Goal: Task Accomplishment & Management: Use online tool/utility

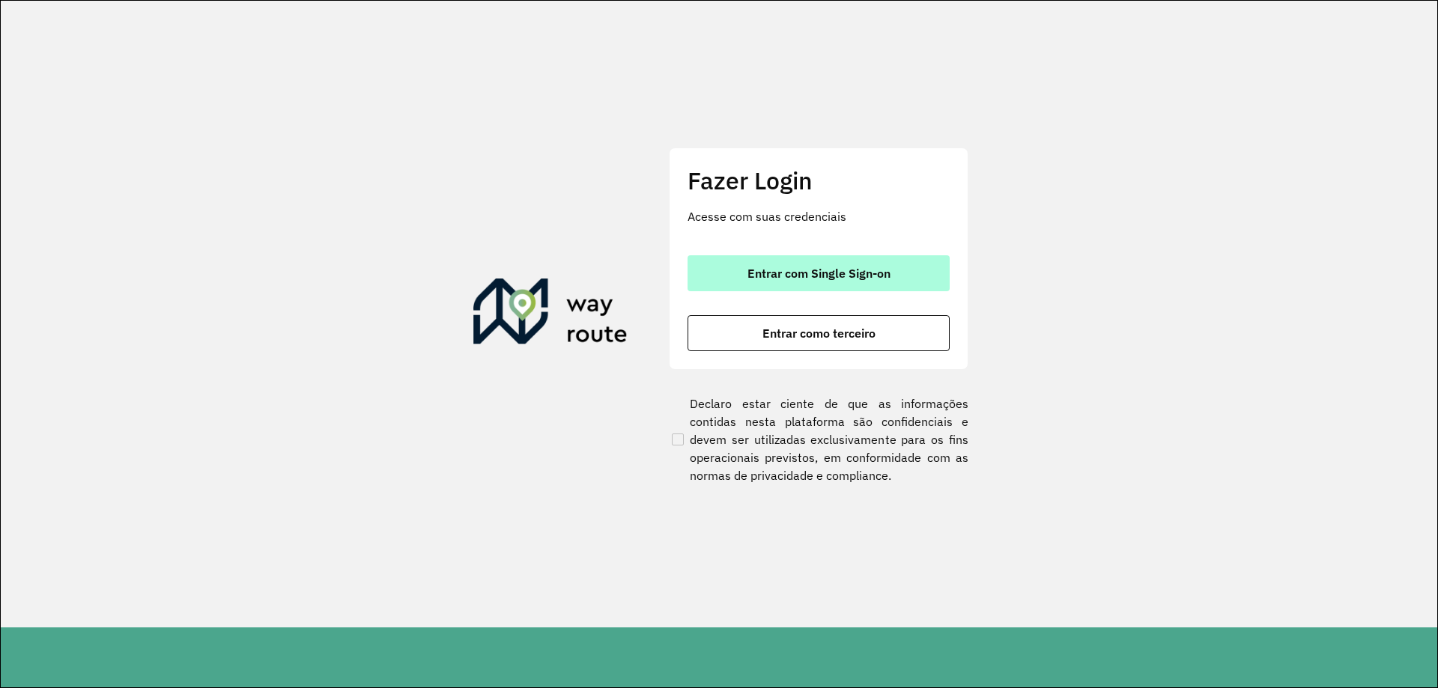
click at [837, 278] on span "Entrar com Single Sign-on" at bounding box center [818, 273] width 143 height 12
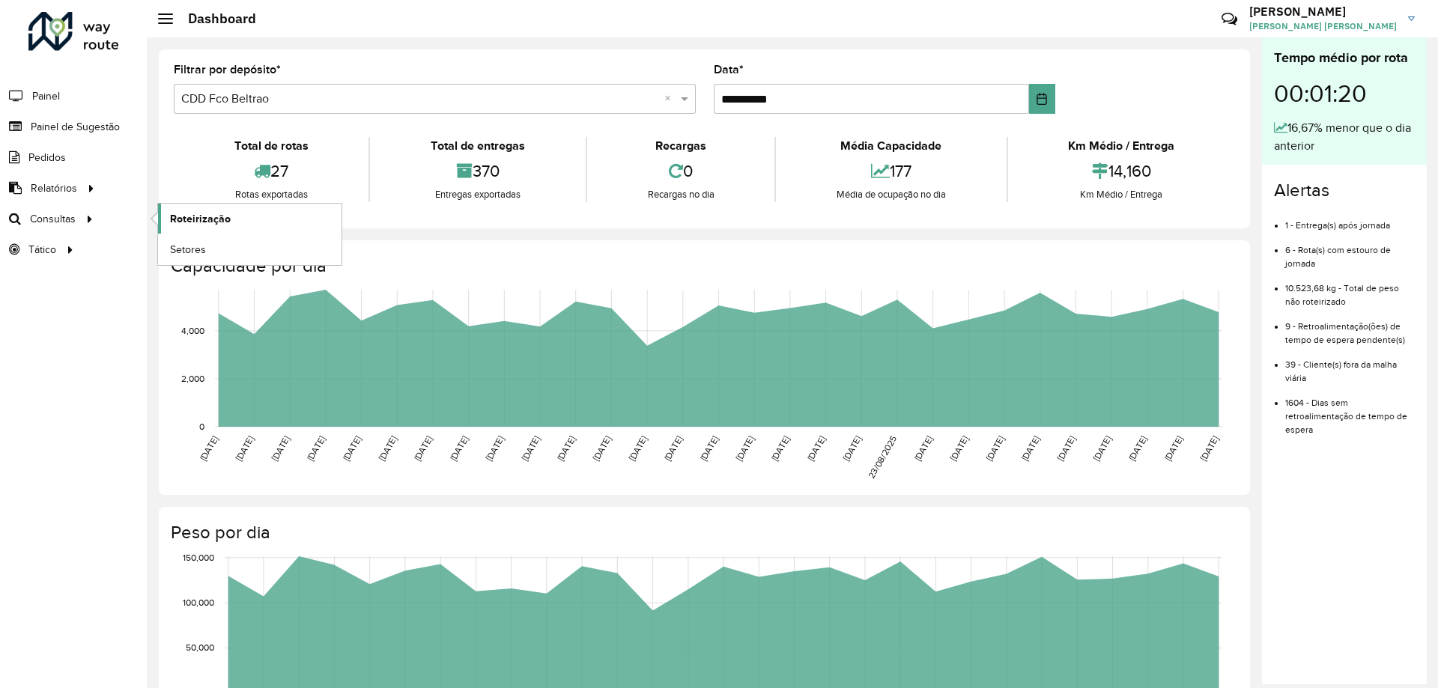
click at [178, 213] on span "Roteirização" at bounding box center [200, 219] width 61 height 16
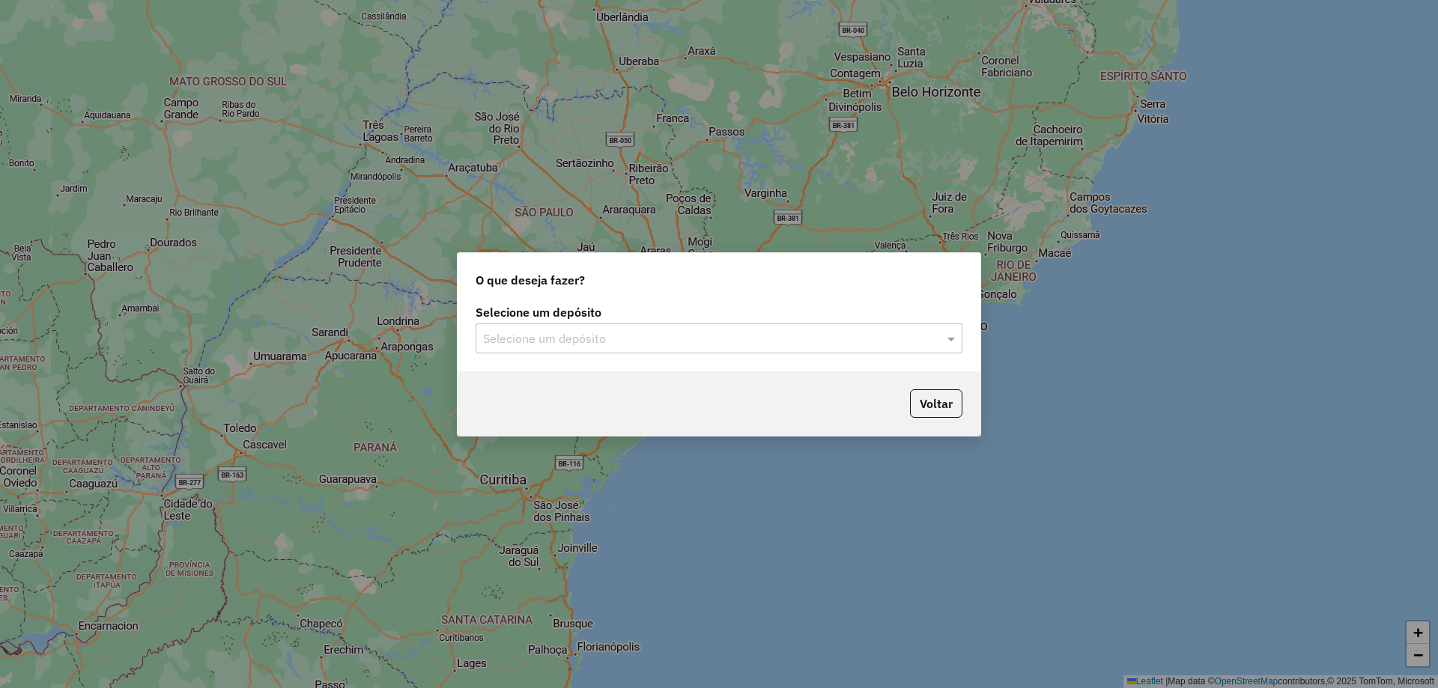
click at [652, 349] on div "Selecione um depósito" at bounding box center [719, 339] width 487 height 30
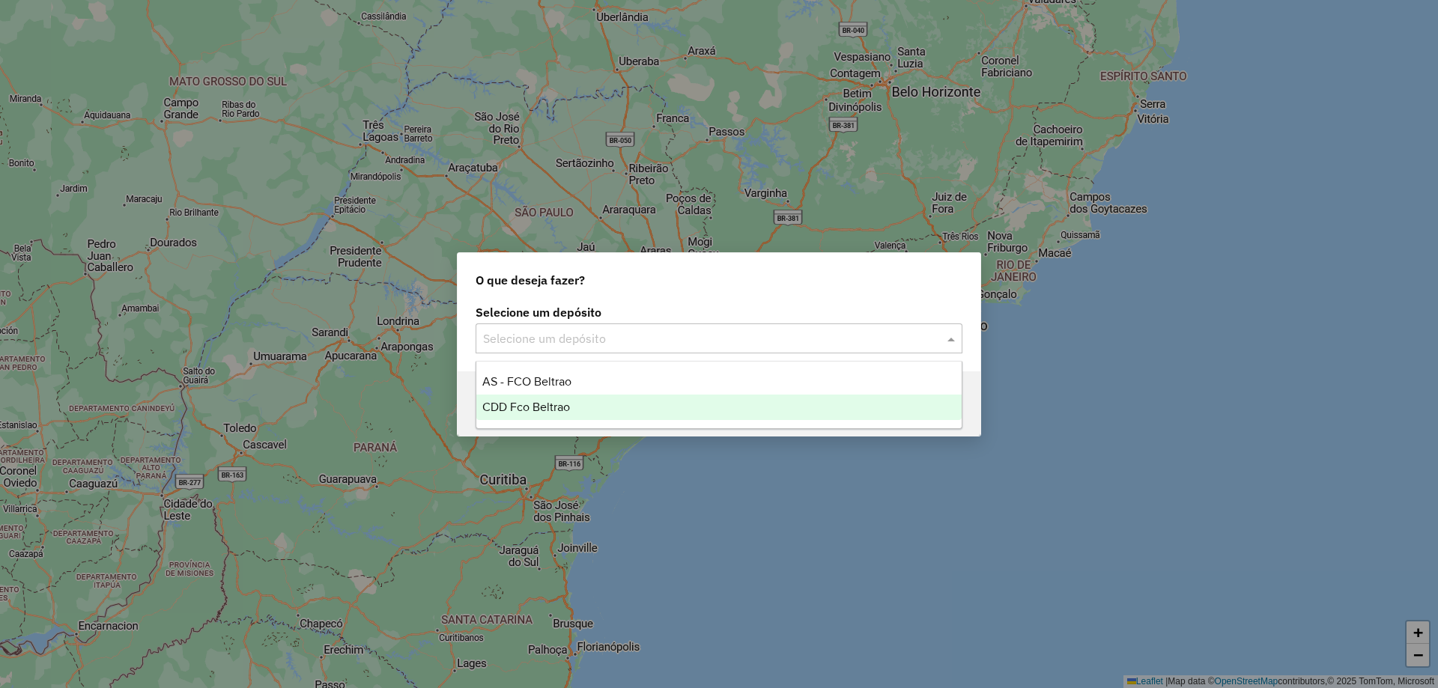
click at [570, 401] on span "CDD Fco Beltrao" at bounding box center [526, 407] width 88 height 13
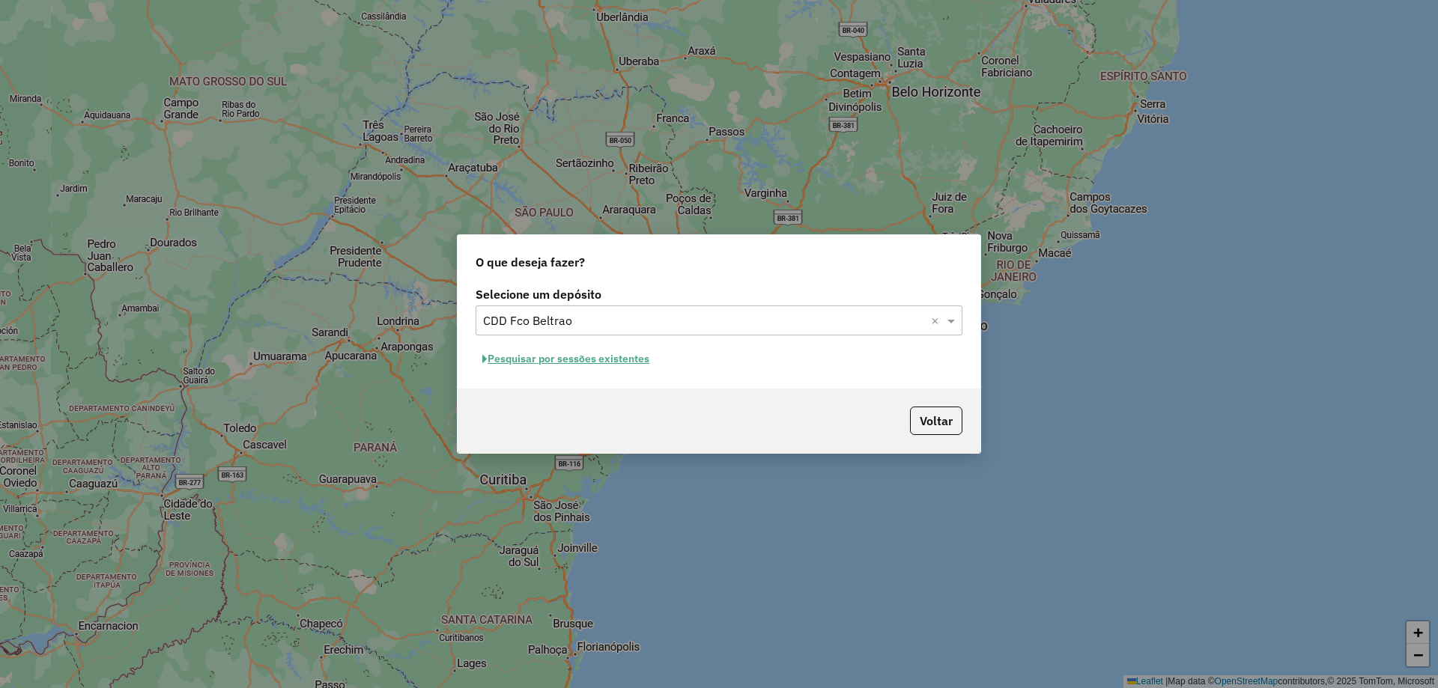
click at [576, 367] on button "Pesquisar por sessões existentes" at bounding box center [566, 358] width 180 height 23
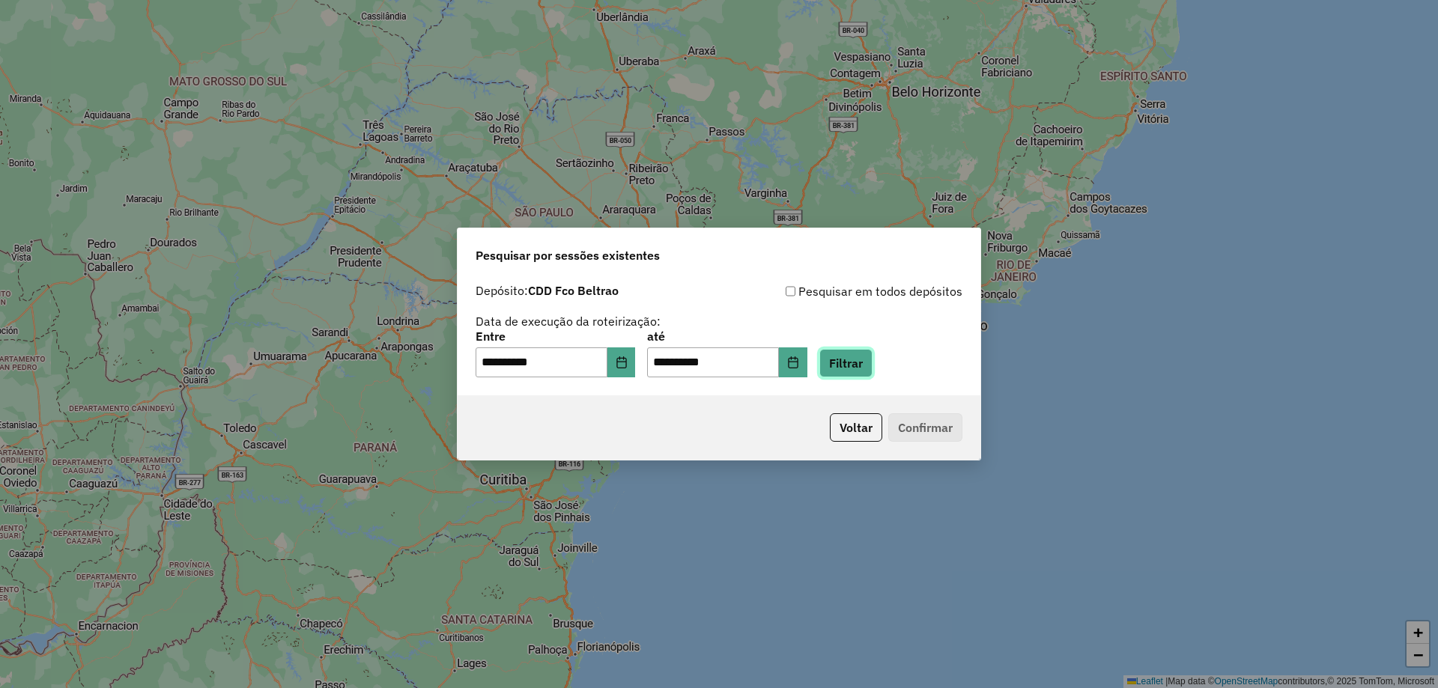
click at [872, 361] on button "Filtrar" at bounding box center [845, 363] width 53 height 28
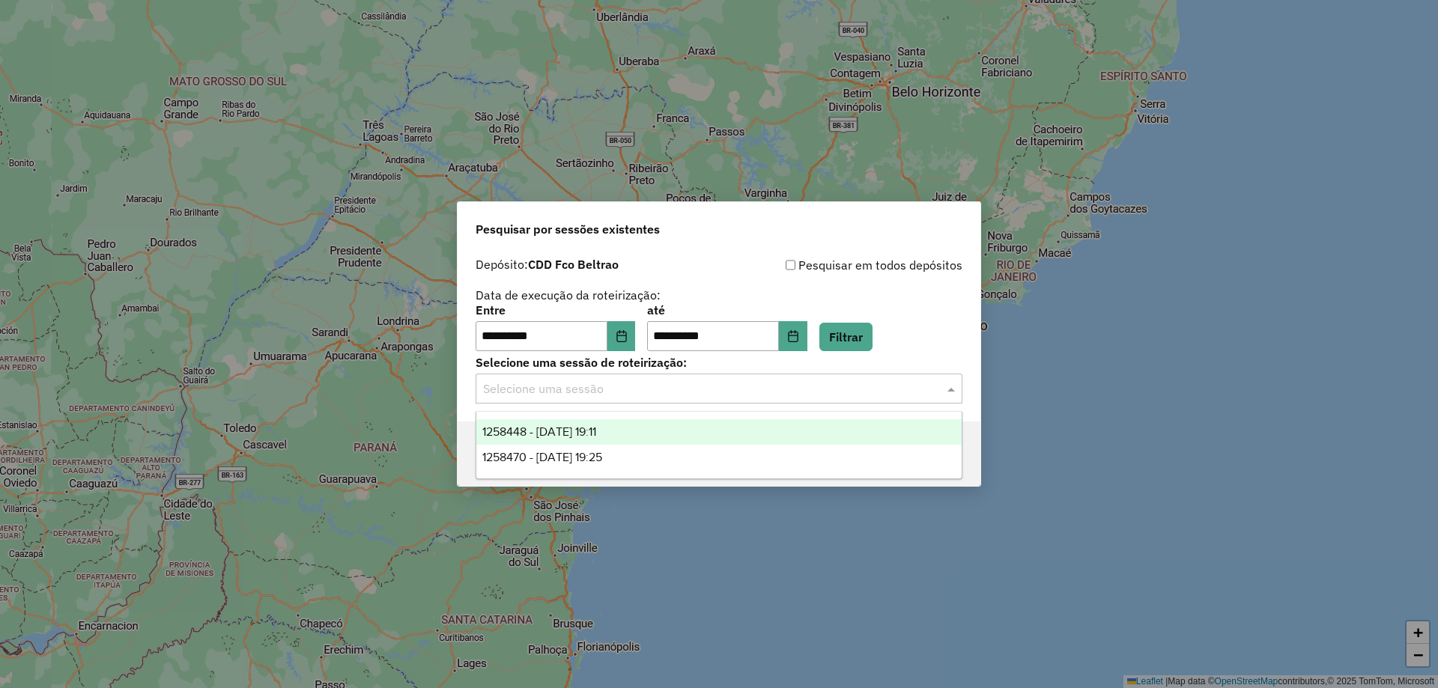
click at [674, 389] on input "text" at bounding box center [704, 389] width 442 height 18
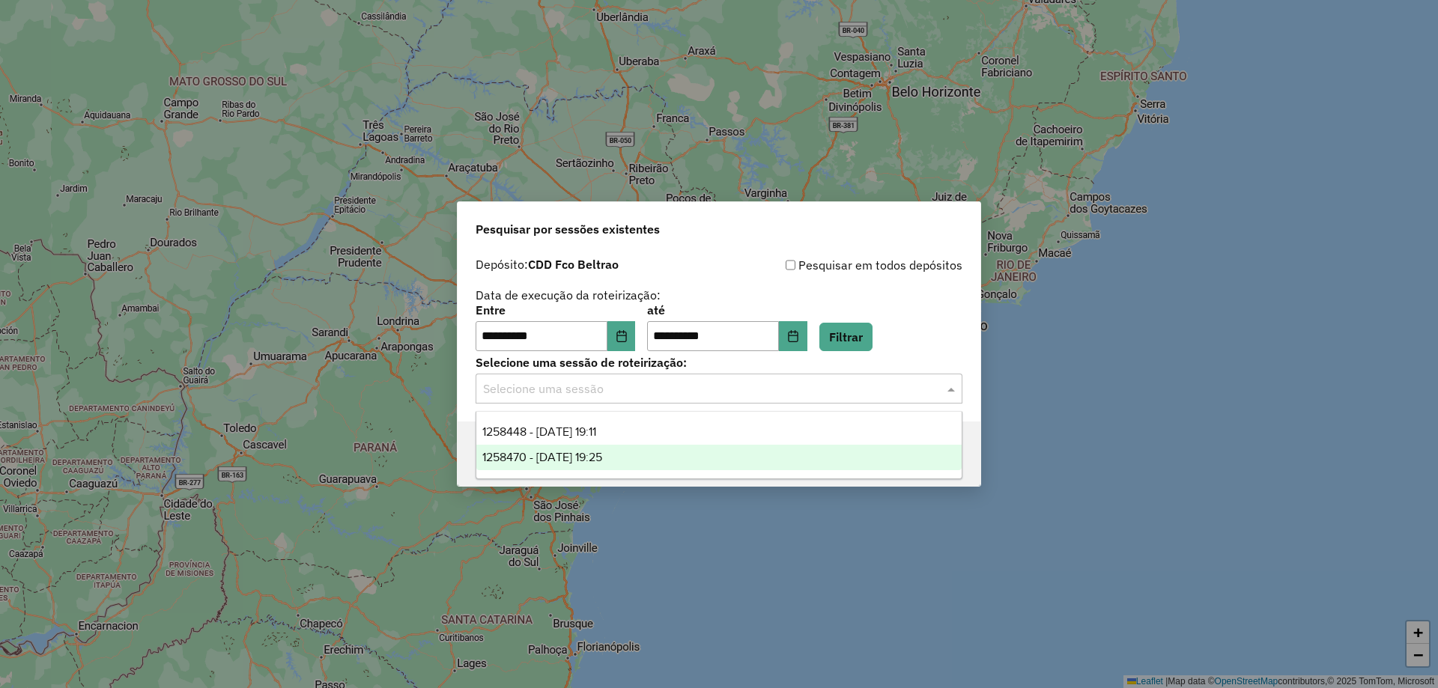
click at [602, 458] on span "1258470 - 03/09/2025 19:25" at bounding box center [542, 457] width 120 height 13
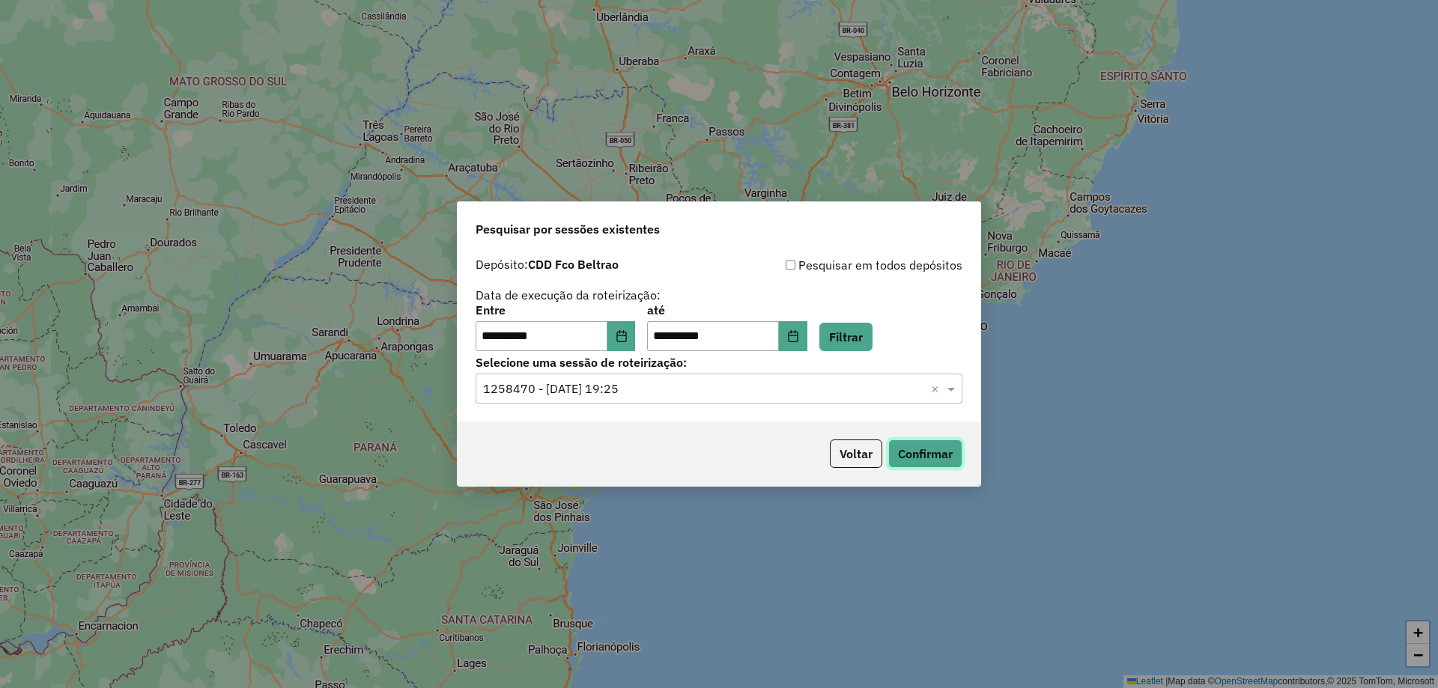
click at [910, 446] on button "Confirmar" at bounding box center [925, 454] width 74 height 28
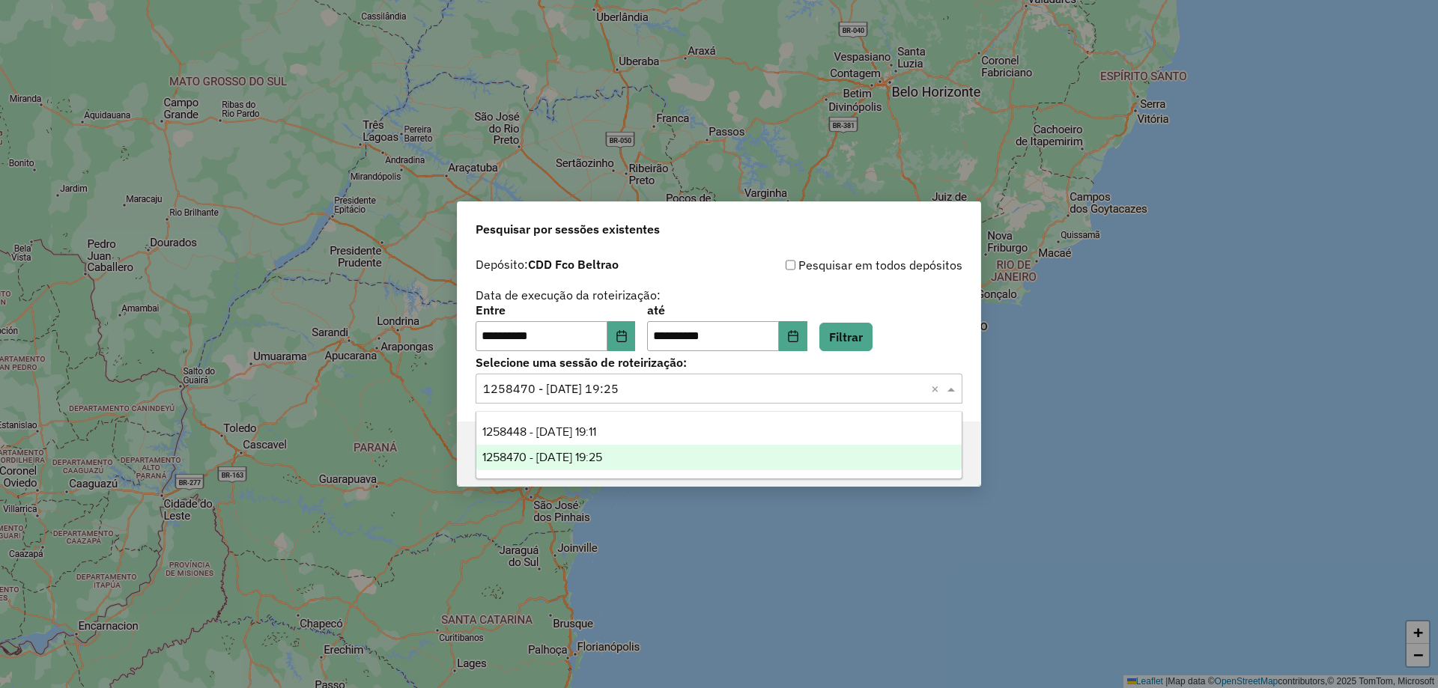
click at [634, 384] on input "text" at bounding box center [704, 389] width 442 height 18
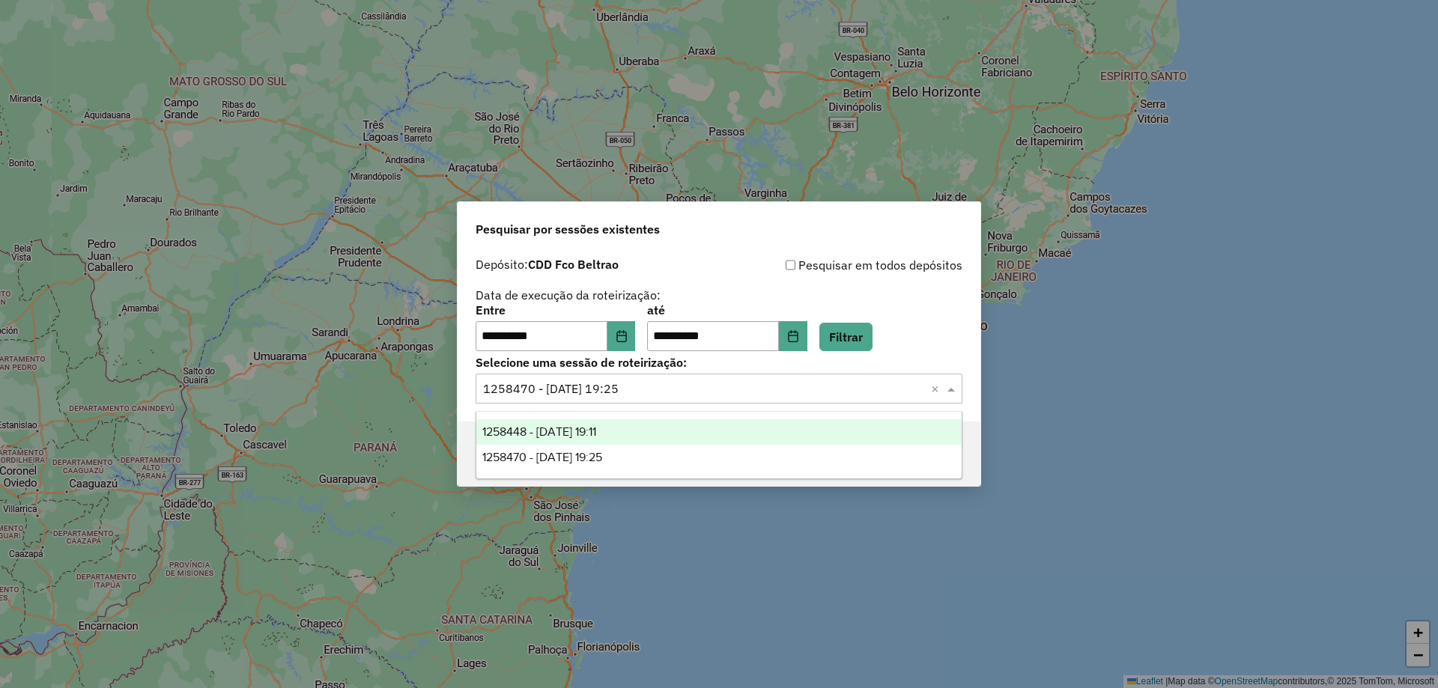
click at [583, 430] on span "1258448 - 03/09/2025 19:11" at bounding box center [539, 431] width 114 height 13
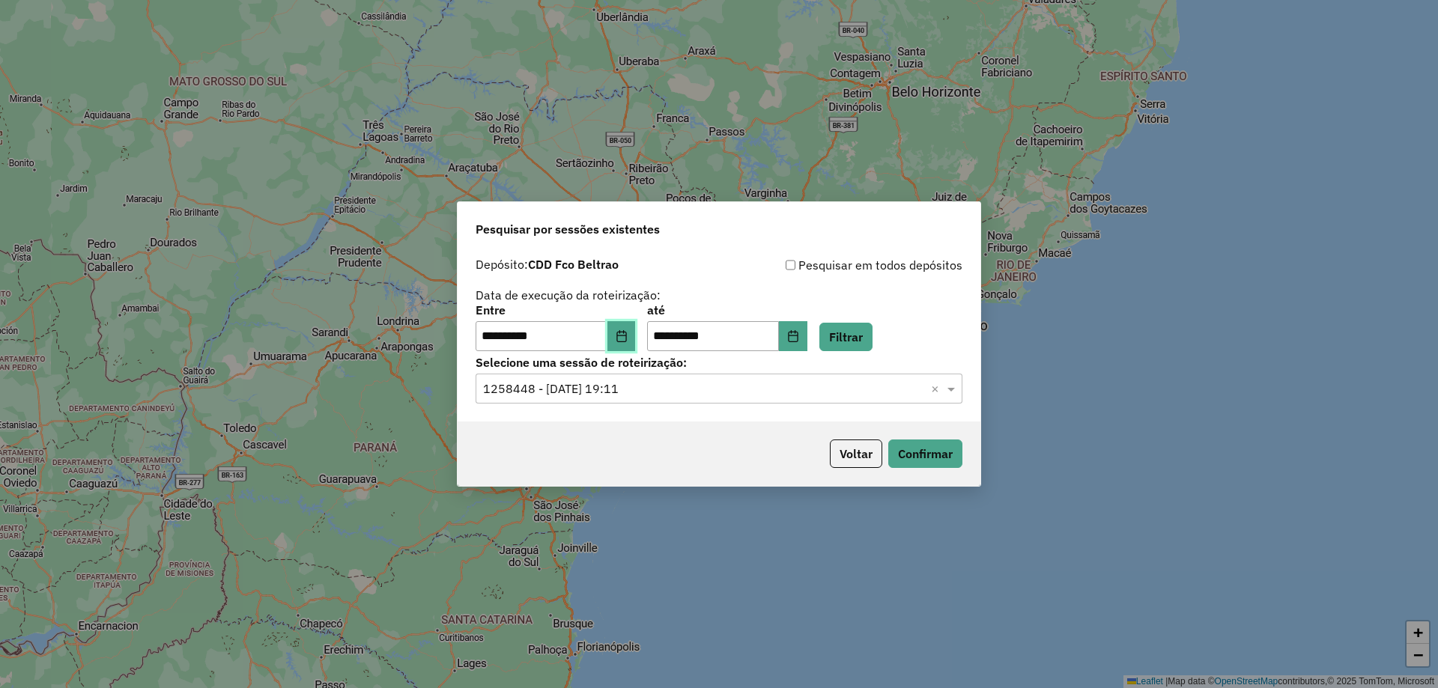
click at [626, 336] on icon "Choose Date" at bounding box center [621, 336] width 10 height 12
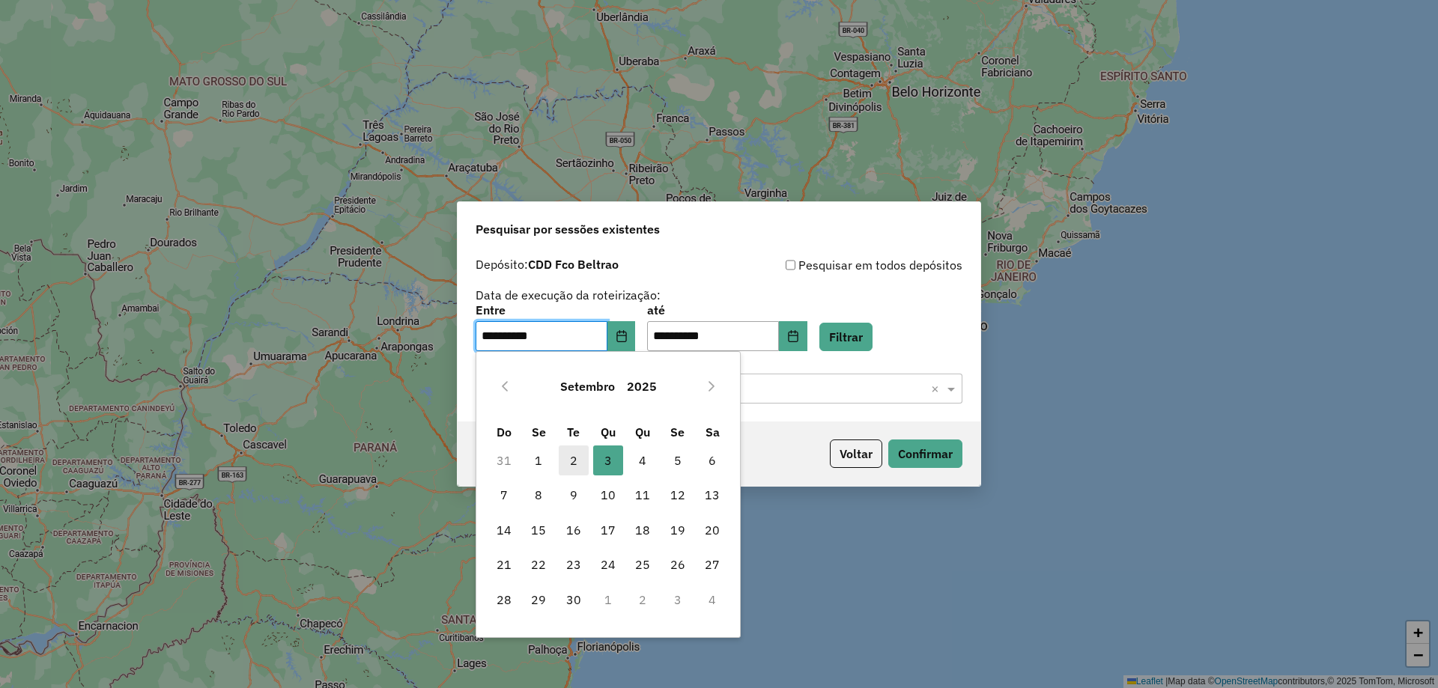
click at [568, 470] on span "2" at bounding box center [574, 461] width 30 height 30
type input "**********"
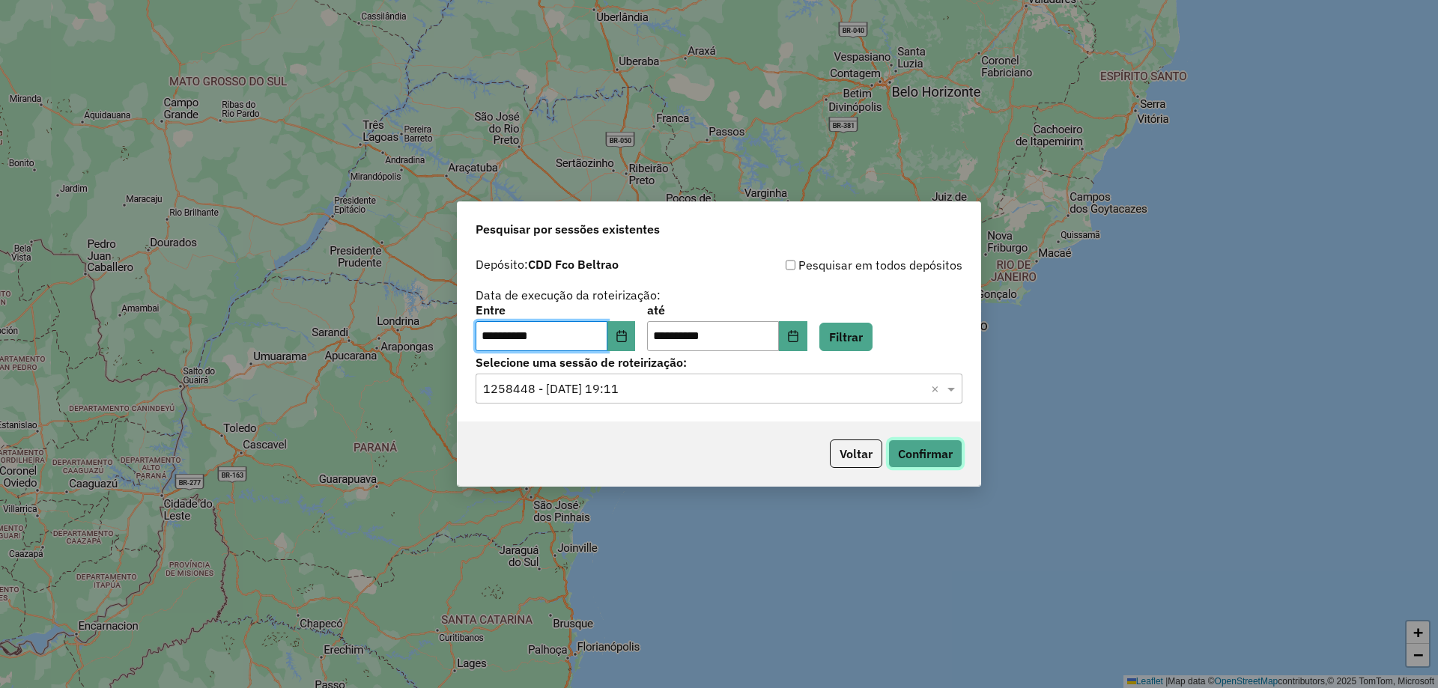
click at [908, 460] on button "Confirmar" at bounding box center [925, 454] width 74 height 28
click at [633, 400] on div "Selecione uma sessão × 1258448 - 03/09/2025 19:11 ×" at bounding box center [719, 389] width 487 height 30
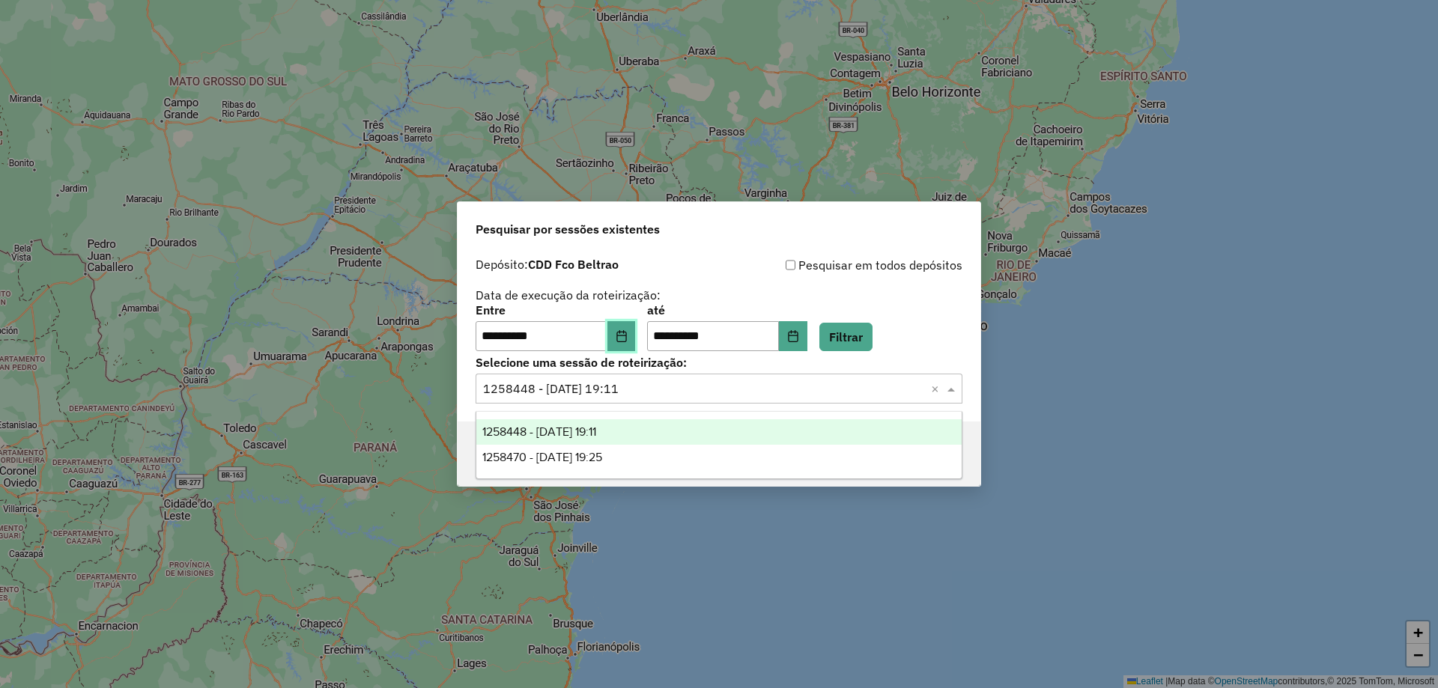
click at [628, 336] on icon "Choose Date" at bounding box center [622, 336] width 12 height 12
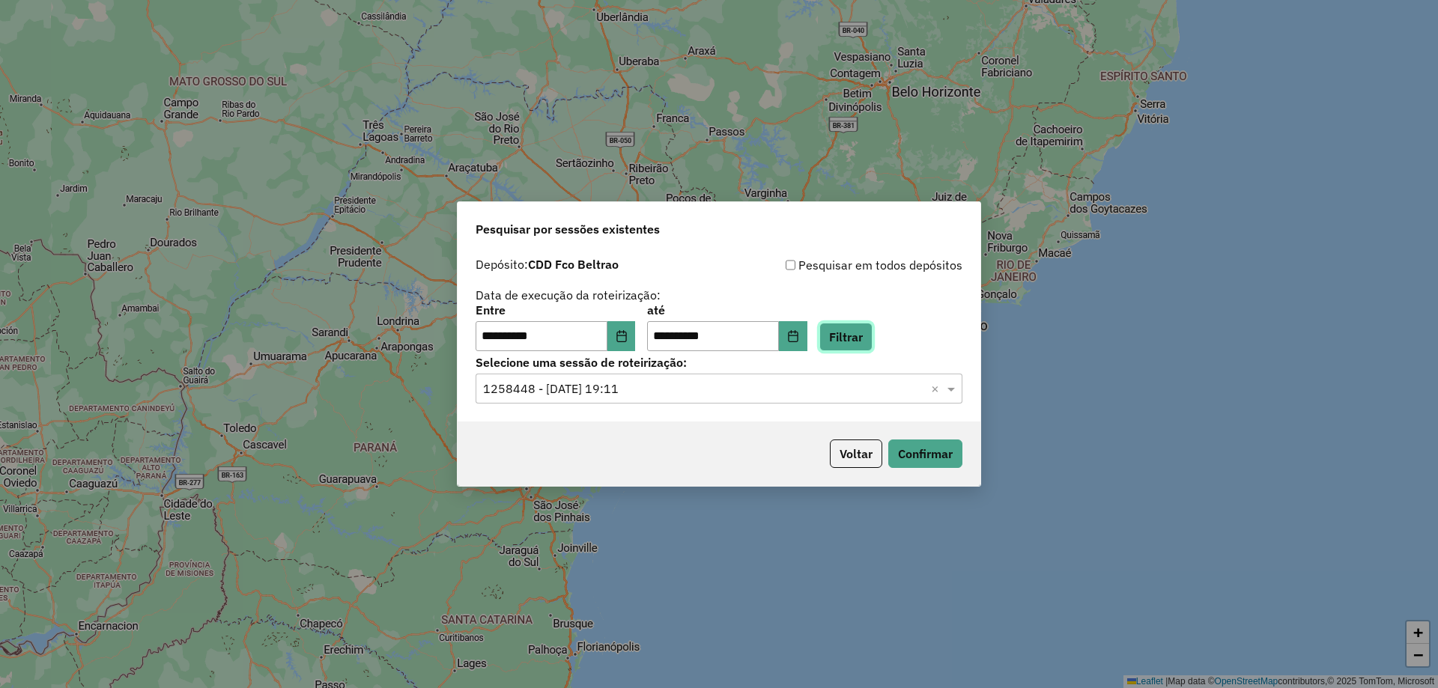
click at [872, 324] on button "Filtrar" at bounding box center [845, 337] width 53 height 28
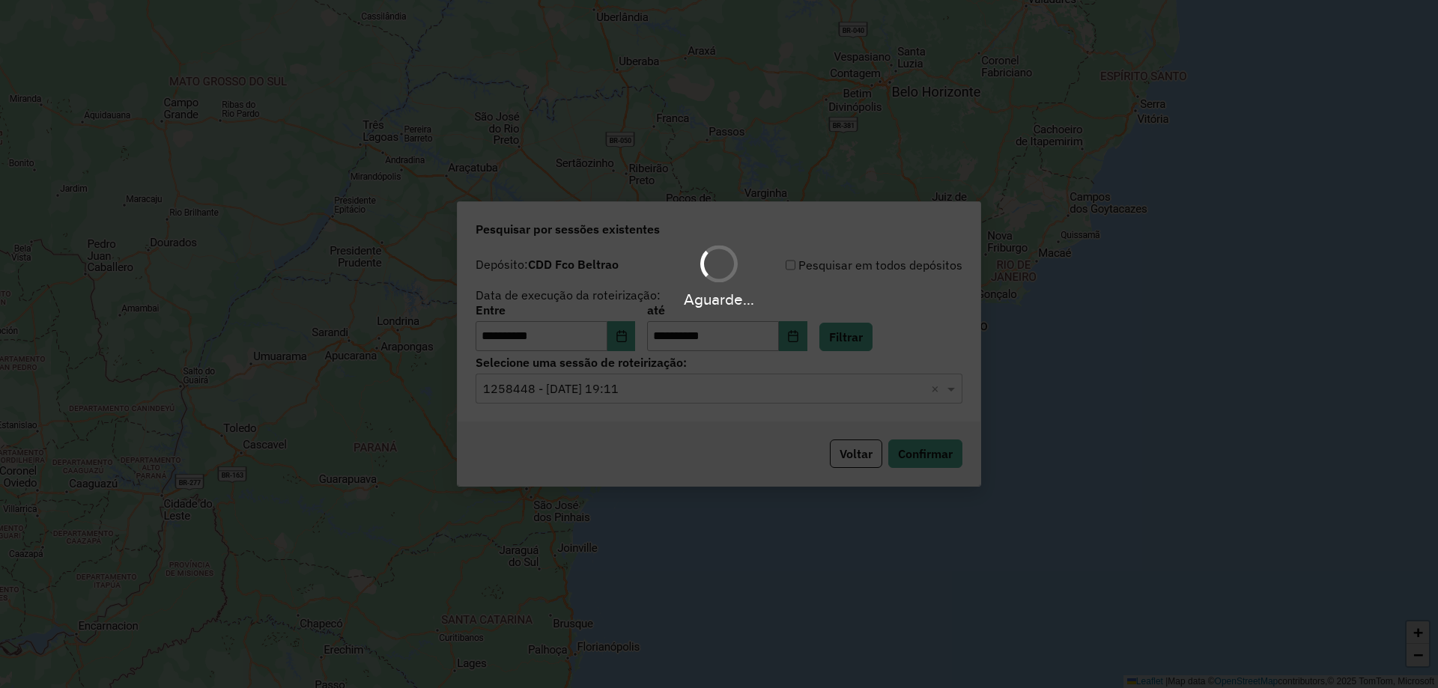
click at [642, 376] on div "Aguarde..." at bounding box center [719, 344] width 1438 height 688
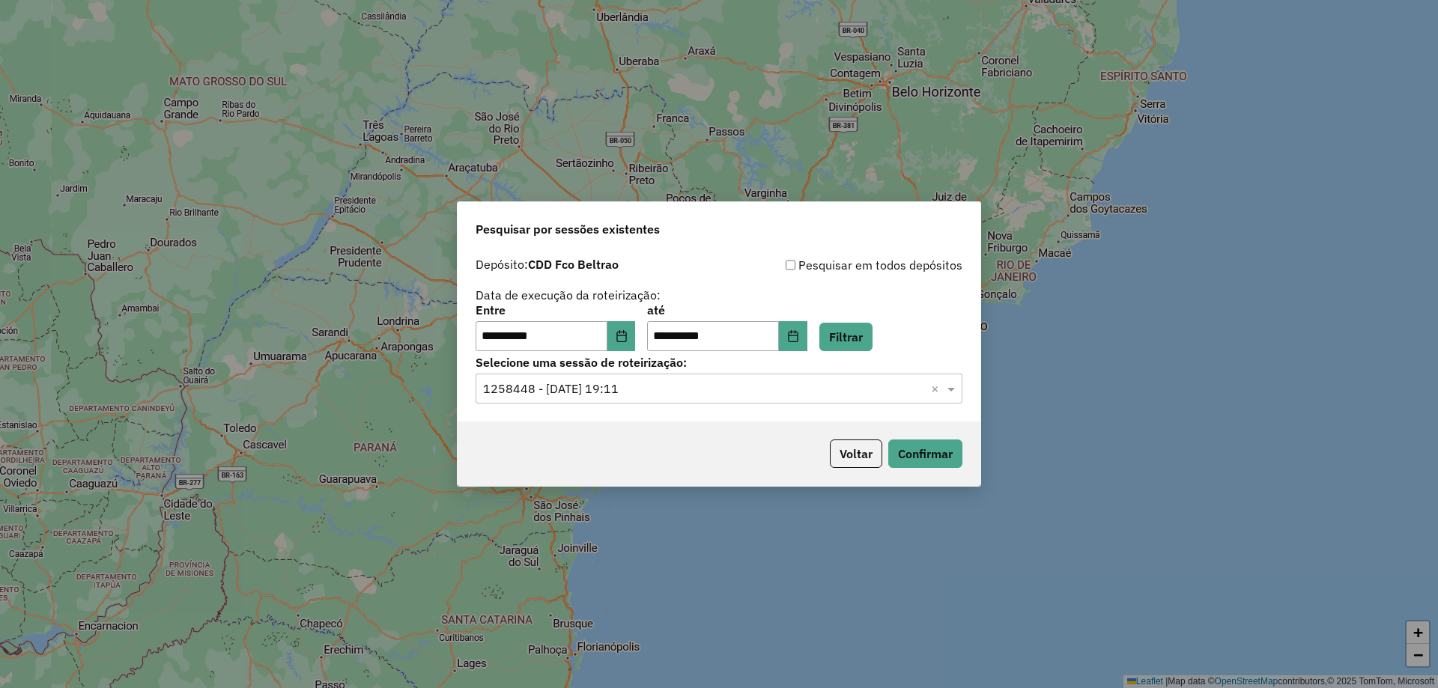
click at [646, 389] on input "text" at bounding box center [704, 389] width 442 height 18
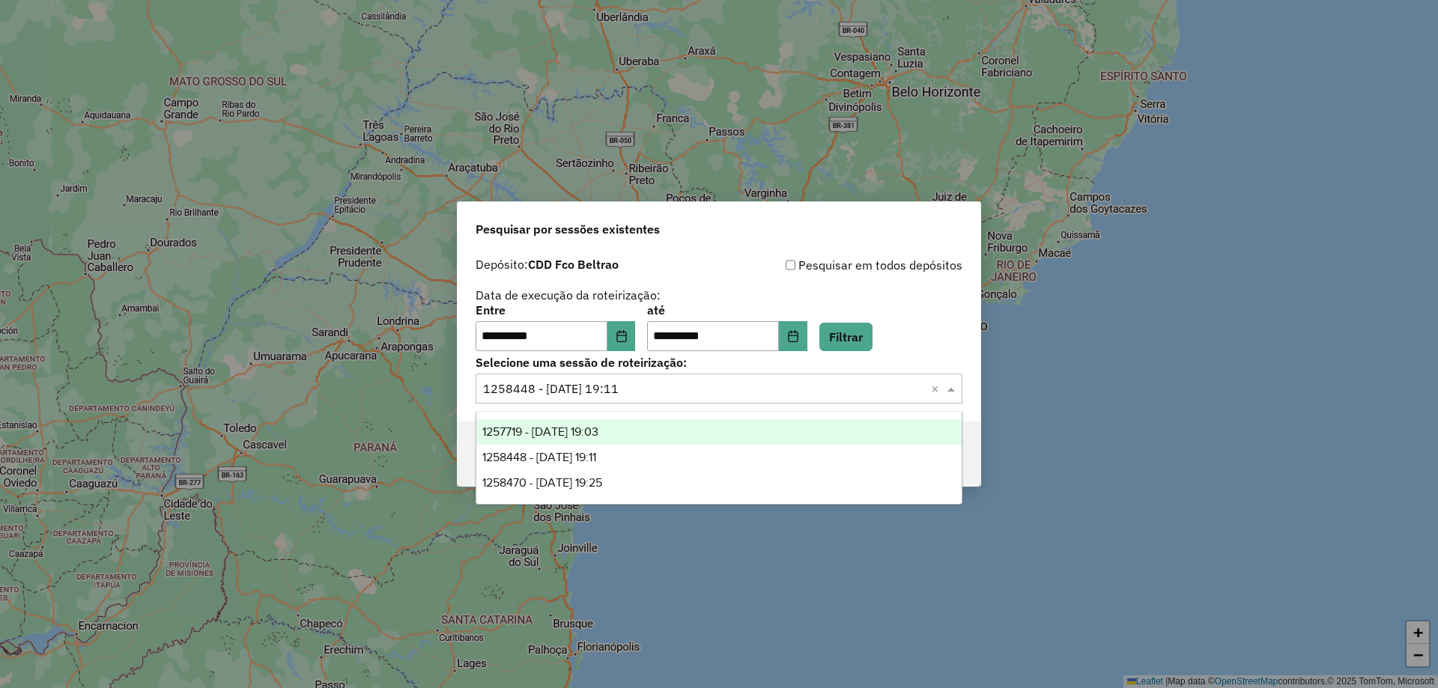
click at [603, 420] on div "1257719 - 02/09/2025 19:03" at bounding box center [718, 431] width 485 height 25
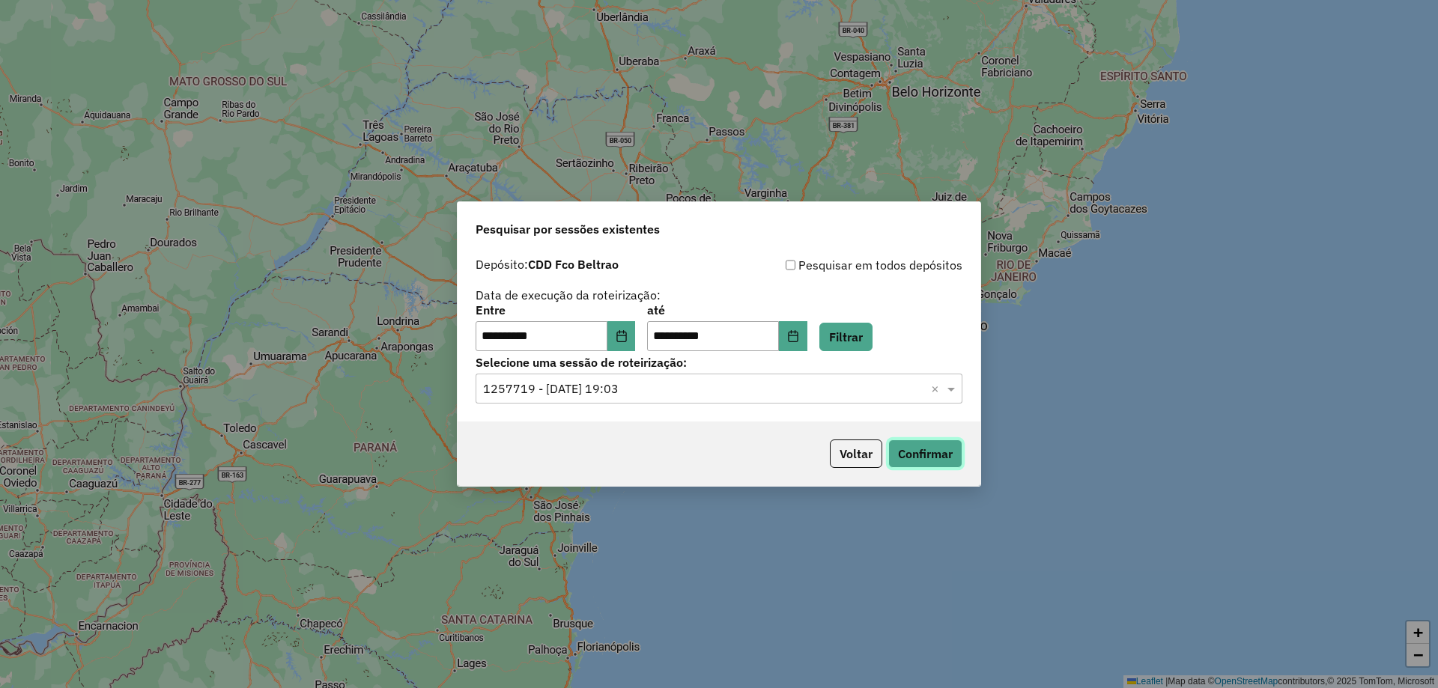
click at [926, 452] on button "Confirmar" at bounding box center [925, 454] width 74 height 28
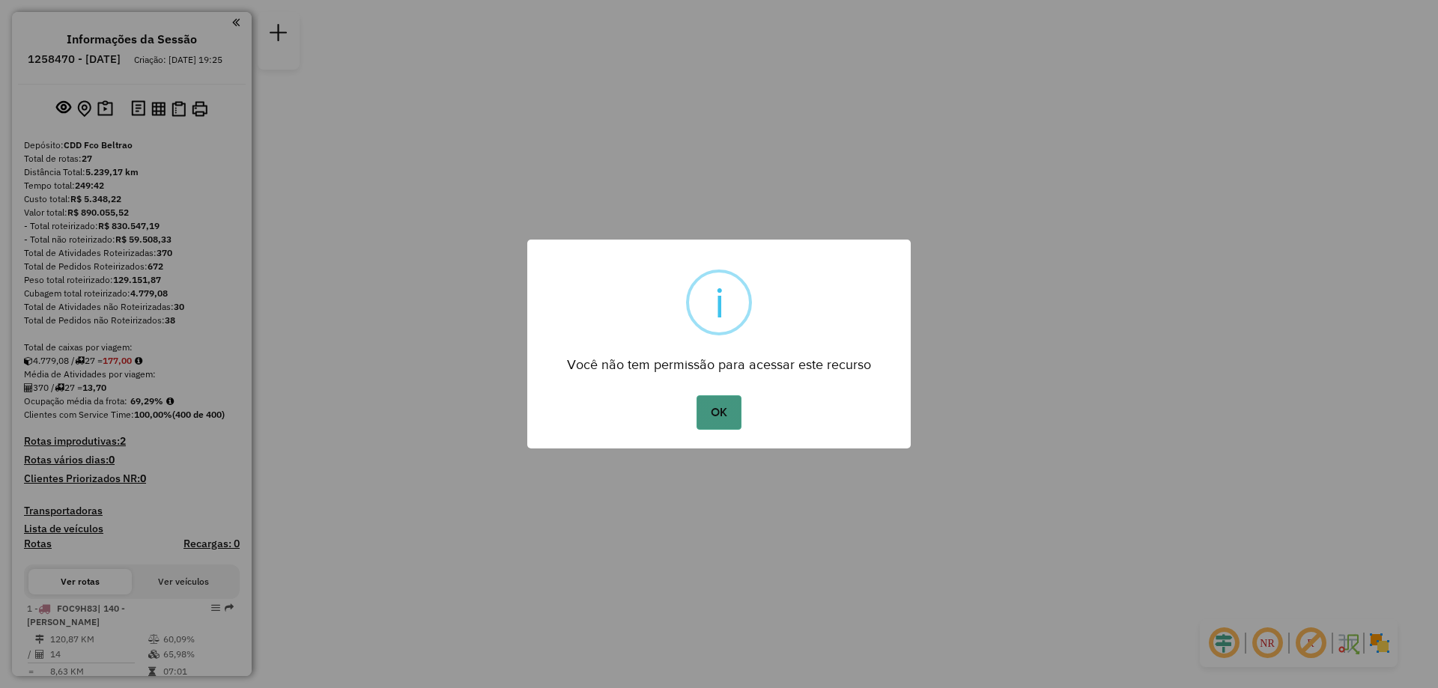
click at [711, 411] on button "OK" at bounding box center [718, 412] width 44 height 34
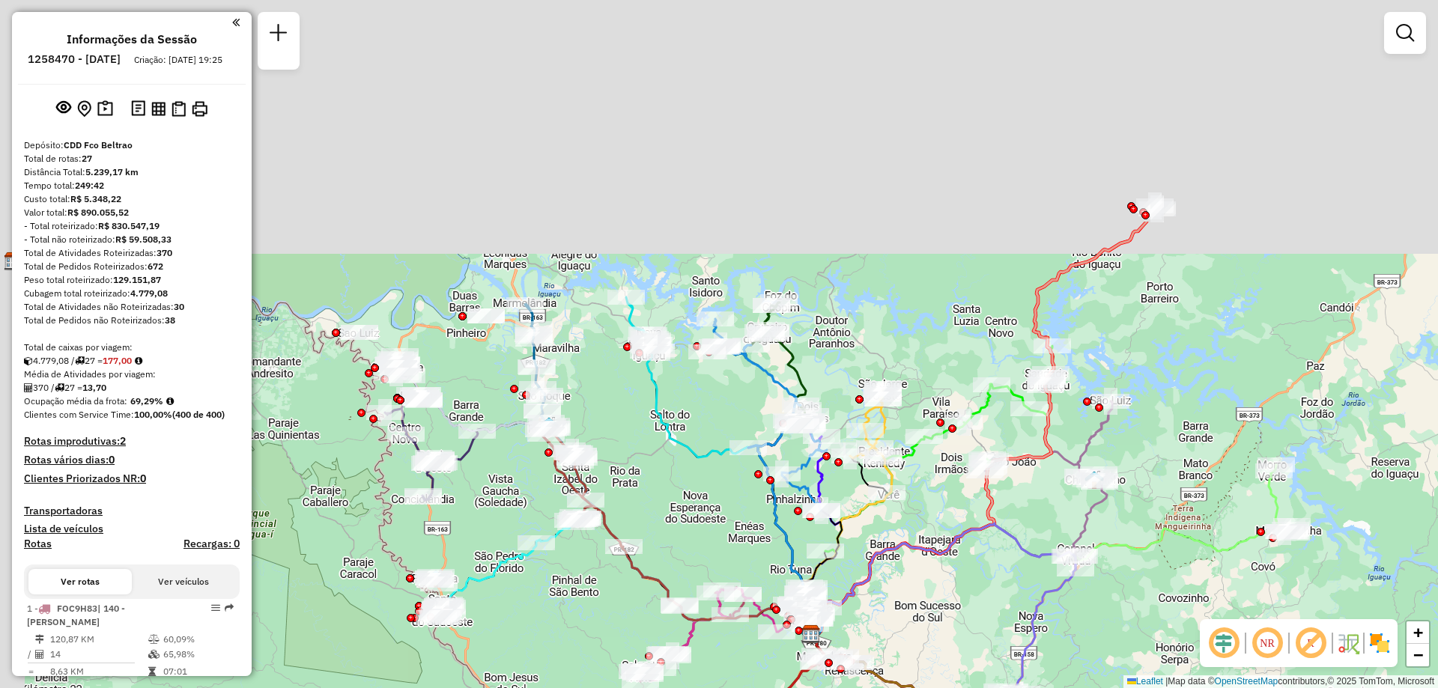
drag, startPoint x: 634, startPoint y: 194, endPoint x: 729, endPoint y: 579, distance: 396.5
click at [729, 579] on div "Janela de atendimento Grade de atendimento Capacidade Transportadoras Veículos …" at bounding box center [719, 344] width 1438 height 688
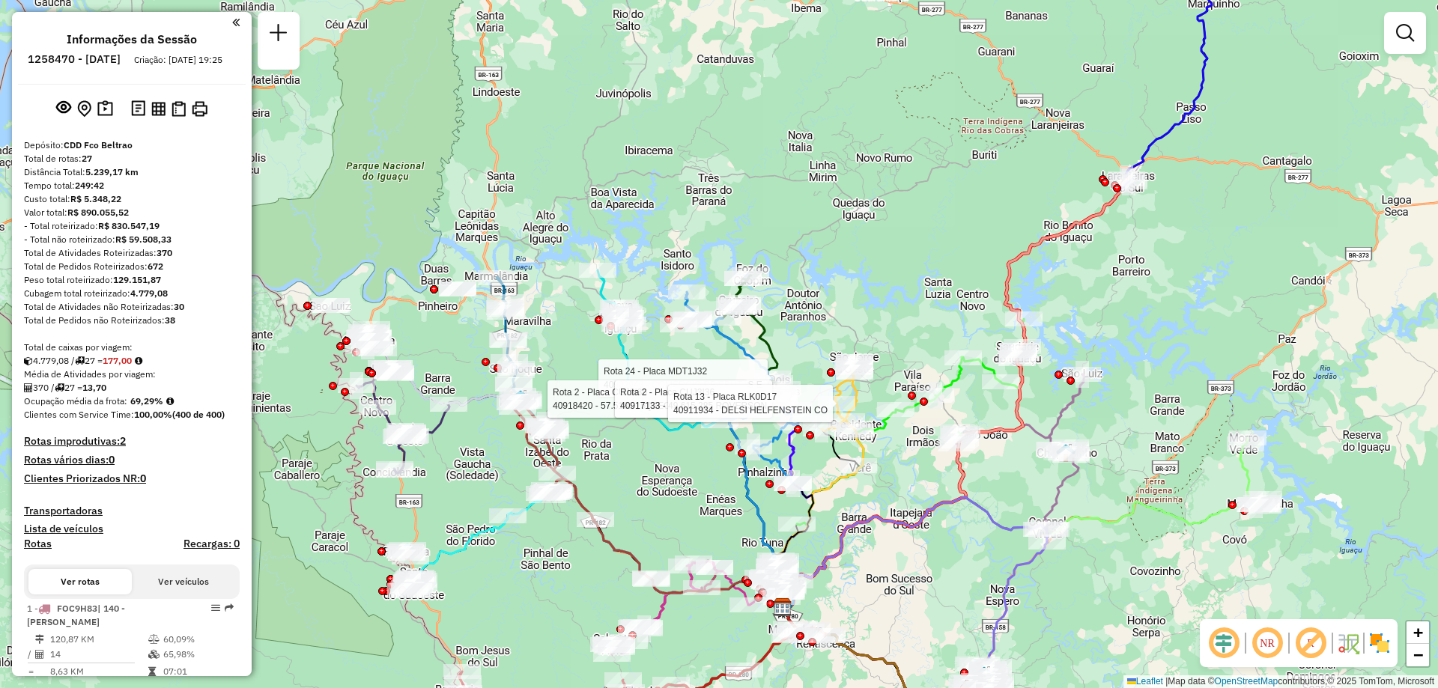
drag, startPoint x: 473, startPoint y: 484, endPoint x: 503, endPoint y: 473, distance: 31.3
click at [494, 481] on div "Rota 24 - Placa MDT1J32 40902943 - COMERCIO DE FRUTAS E Rota 2 - Placa CUJ3I36 …" at bounding box center [719, 344] width 1438 height 688
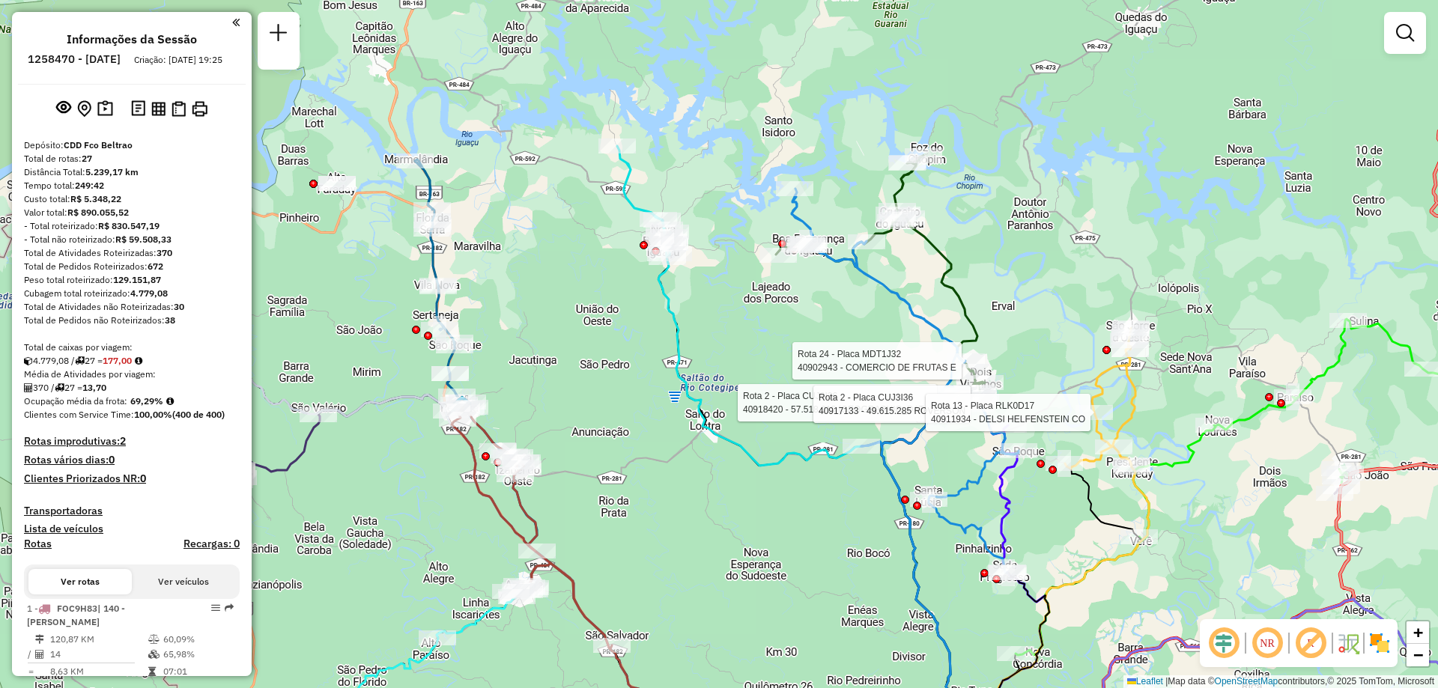
drag, startPoint x: 550, startPoint y: 437, endPoint x: 519, endPoint y: 366, distance: 76.8
click at [520, 366] on div "Rota 24 - Placa MDT1J32 40902943 - COMERCIO DE FRUTAS E Rota 2 - Placa CUJ3I36 …" at bounding box center [719, 344] width 1438 height 688
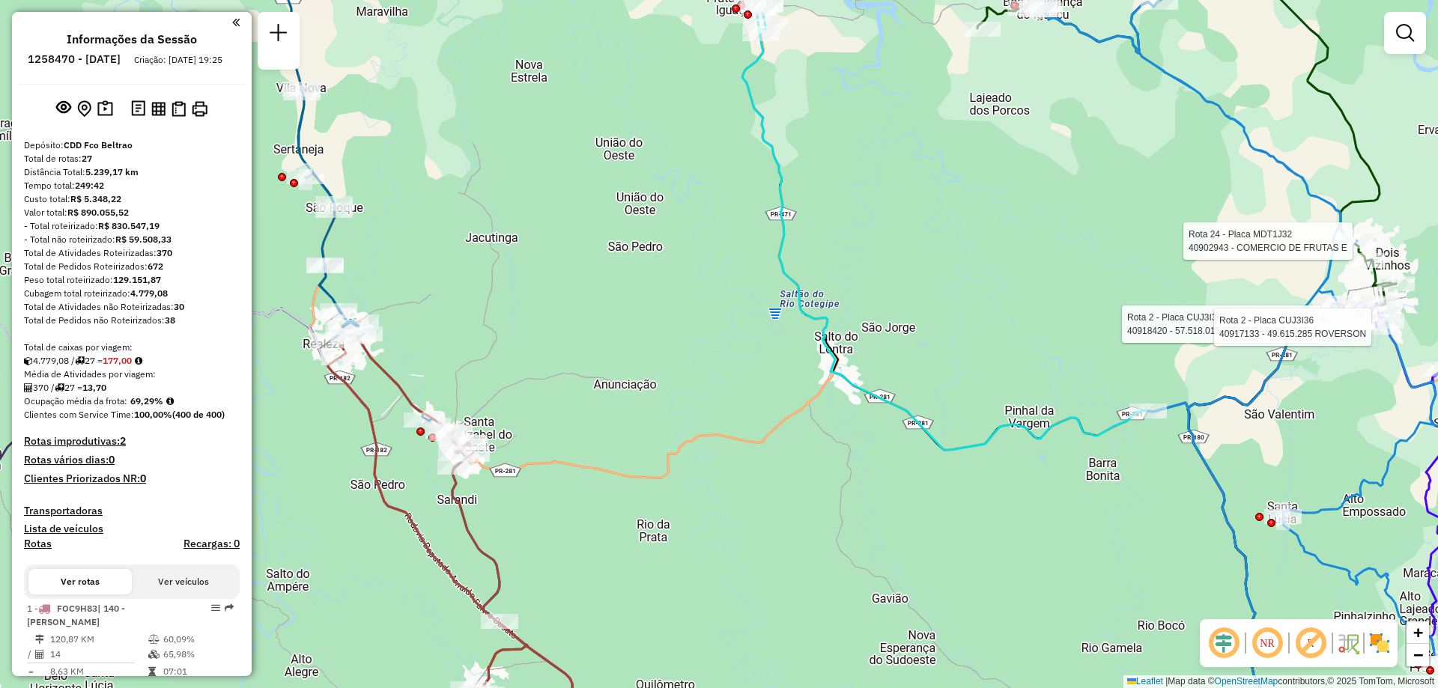
click at [327, 286] on icon at bounding box center [368, 183] width 171 height 504
select select "**********"
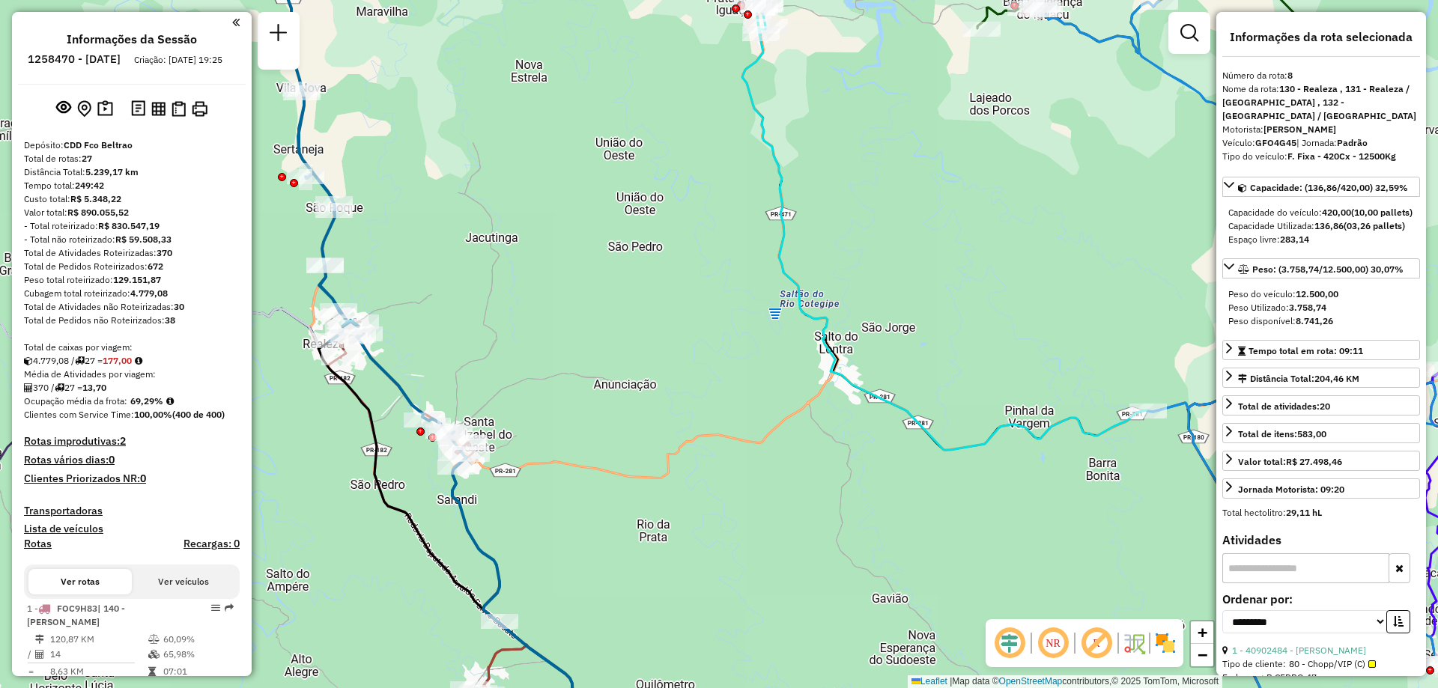
scroll to position [1188, 0]
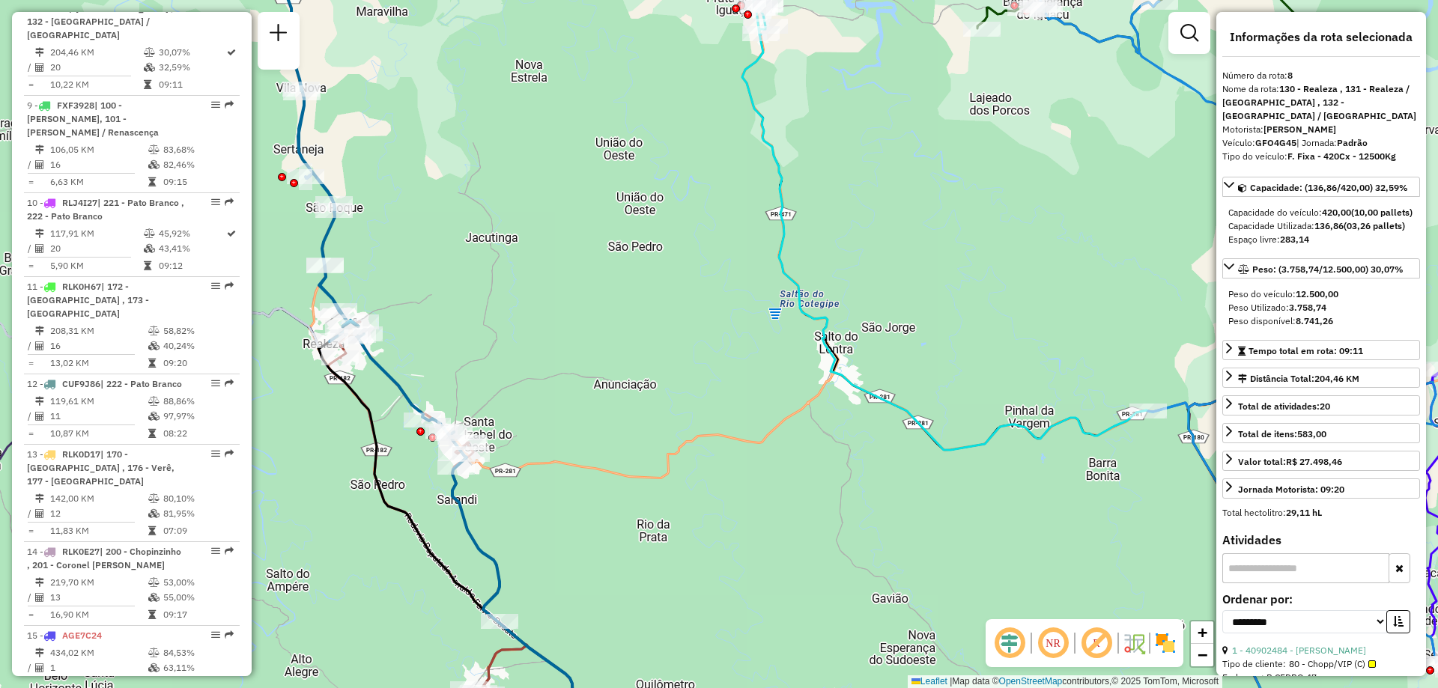
click at [1281, 145] on strong "GFO4G45" at bounding box center [1275, 142] width 41 height 11
click at [491, 664] on icon at bounding box center [463, 539] width 271 height 436
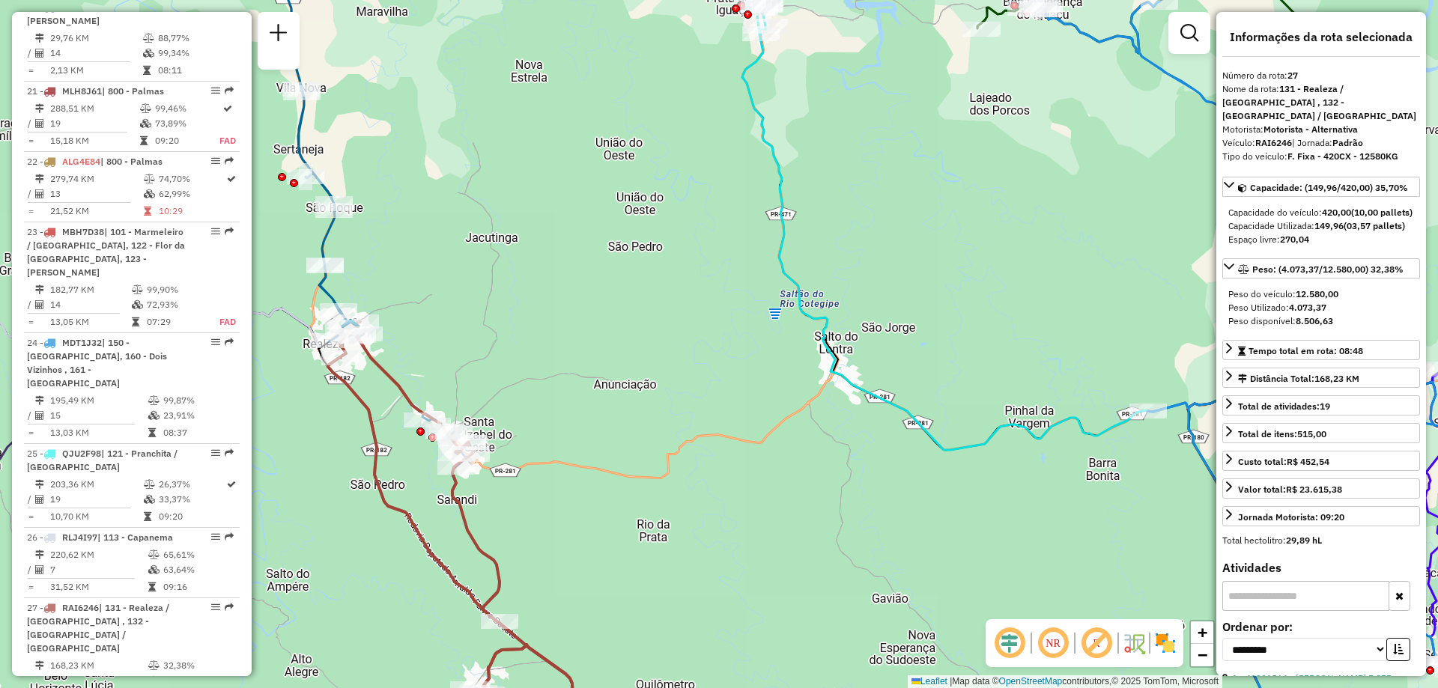
scroll to position [2583, 0]
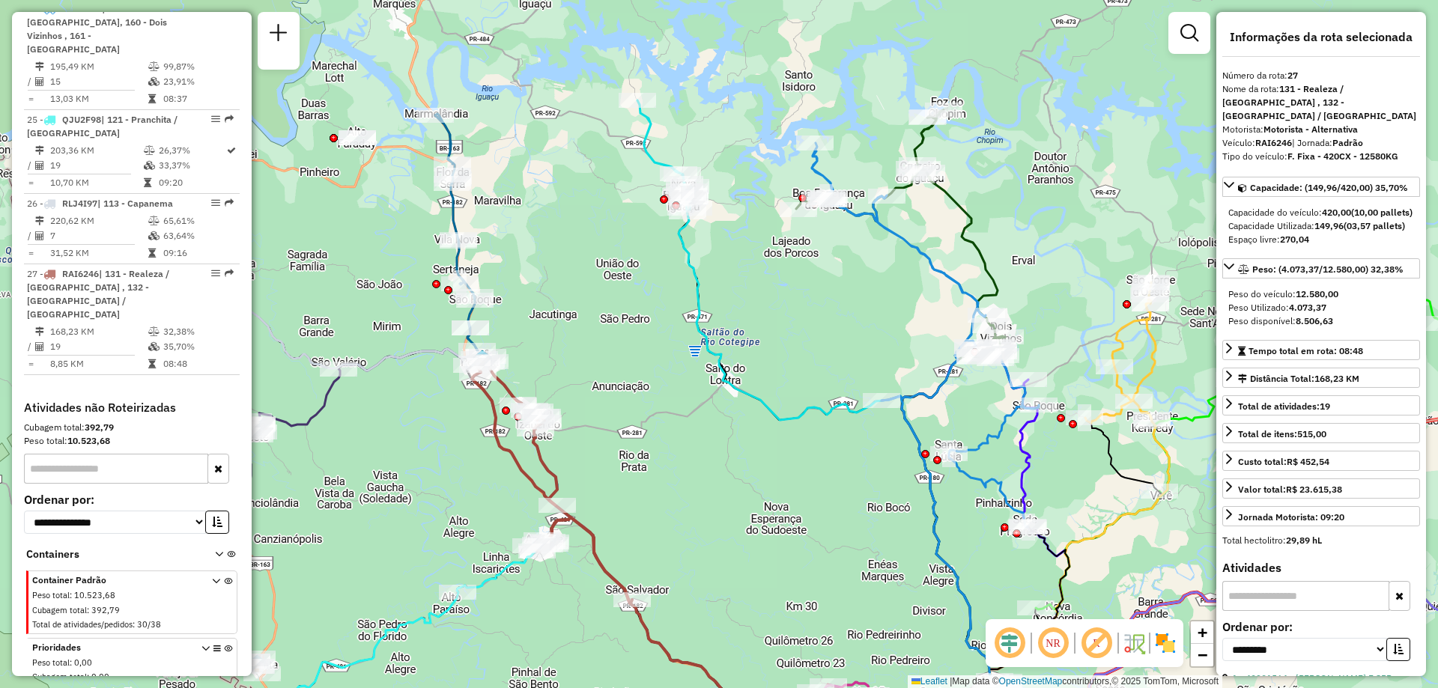
drag, startPoint x: 565, startPoint y: 275, endPoint x: 585, endPoint y: 339, distance: 67.5
click at [585, 339] on div "Janela de atendimento Grade de atendimento Capacidade Transportadoras Veículos …" at bounding box center [719, 344] width 1438 height 688
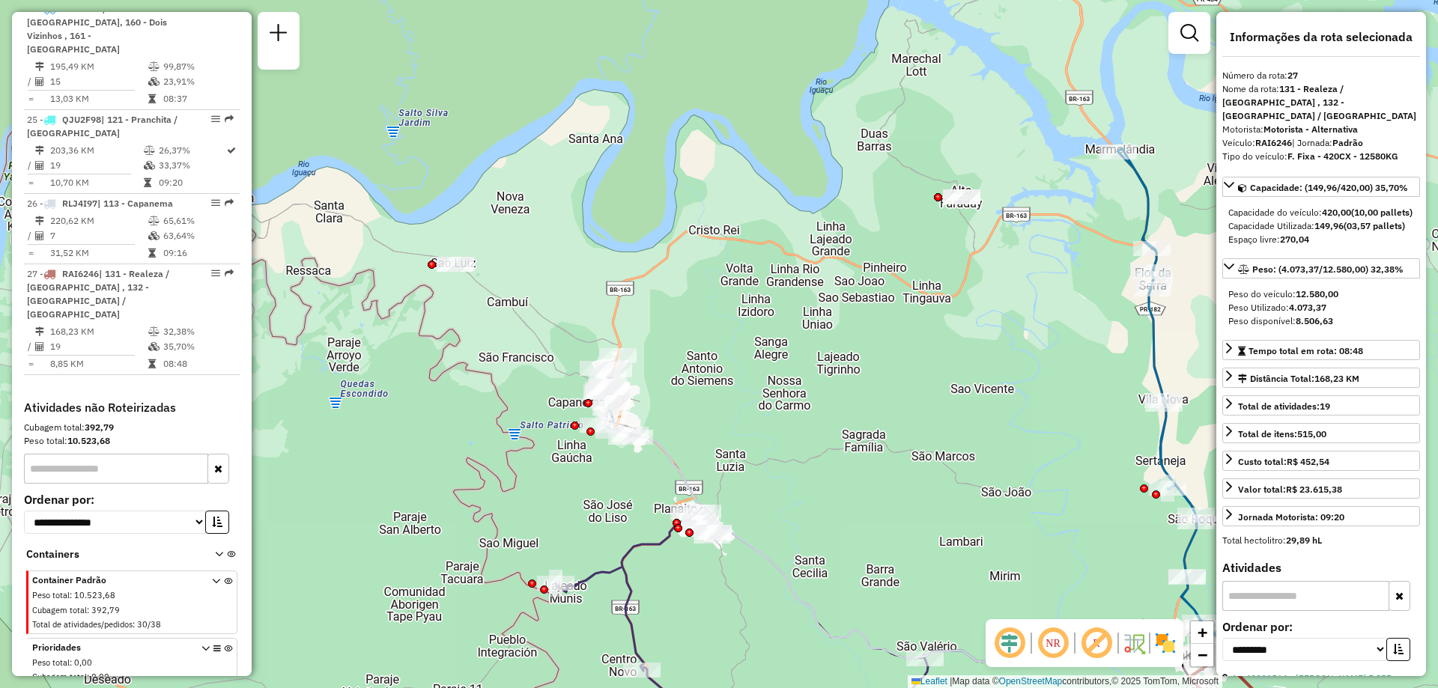
click at [671, 453] on icon at bounding box center [923, 574] width 632 height 365
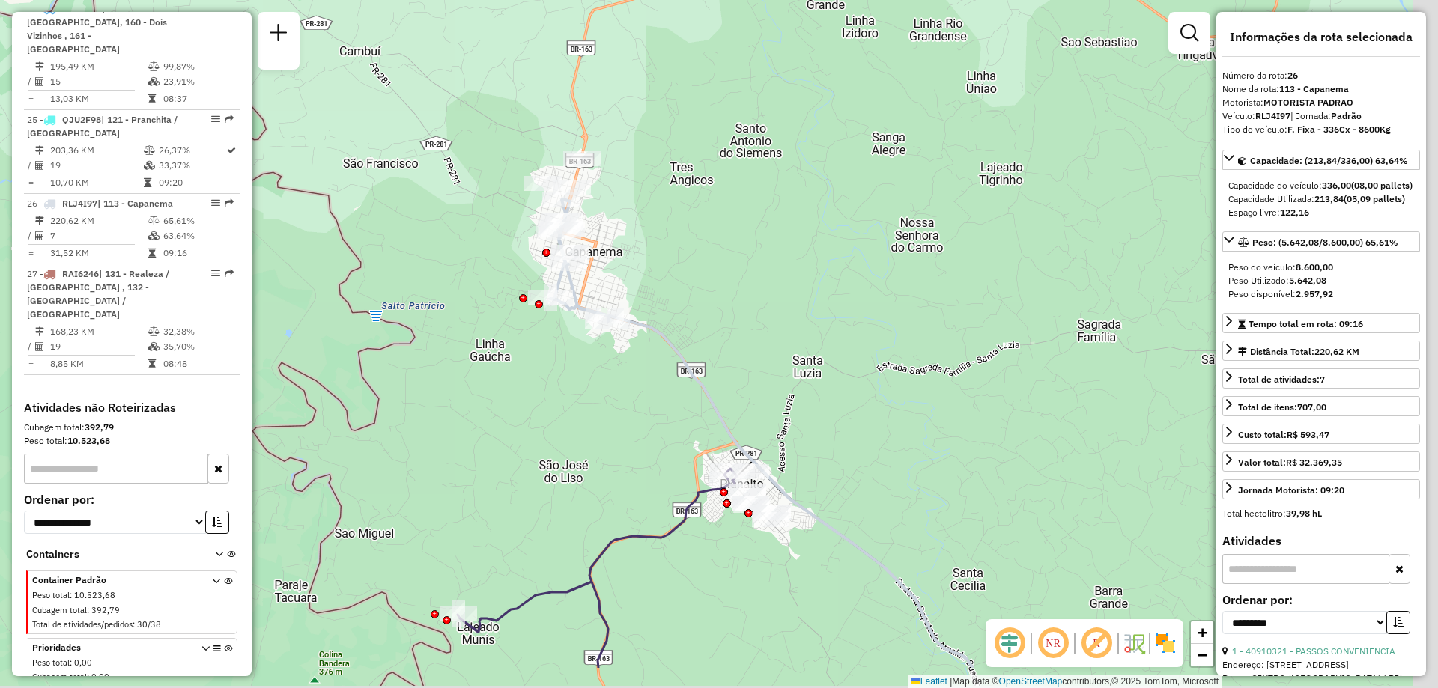
drag, startPoint x: 950, startPoint y: 425, endPoint x: 852, endPoint y: 371, distance: 111.3
click at [856, 371] on div "Janela de atendimento Grade de atendimento Capacidade Transportadoras Veículos …" at bounding box center [719, 344] width 1438 height 688
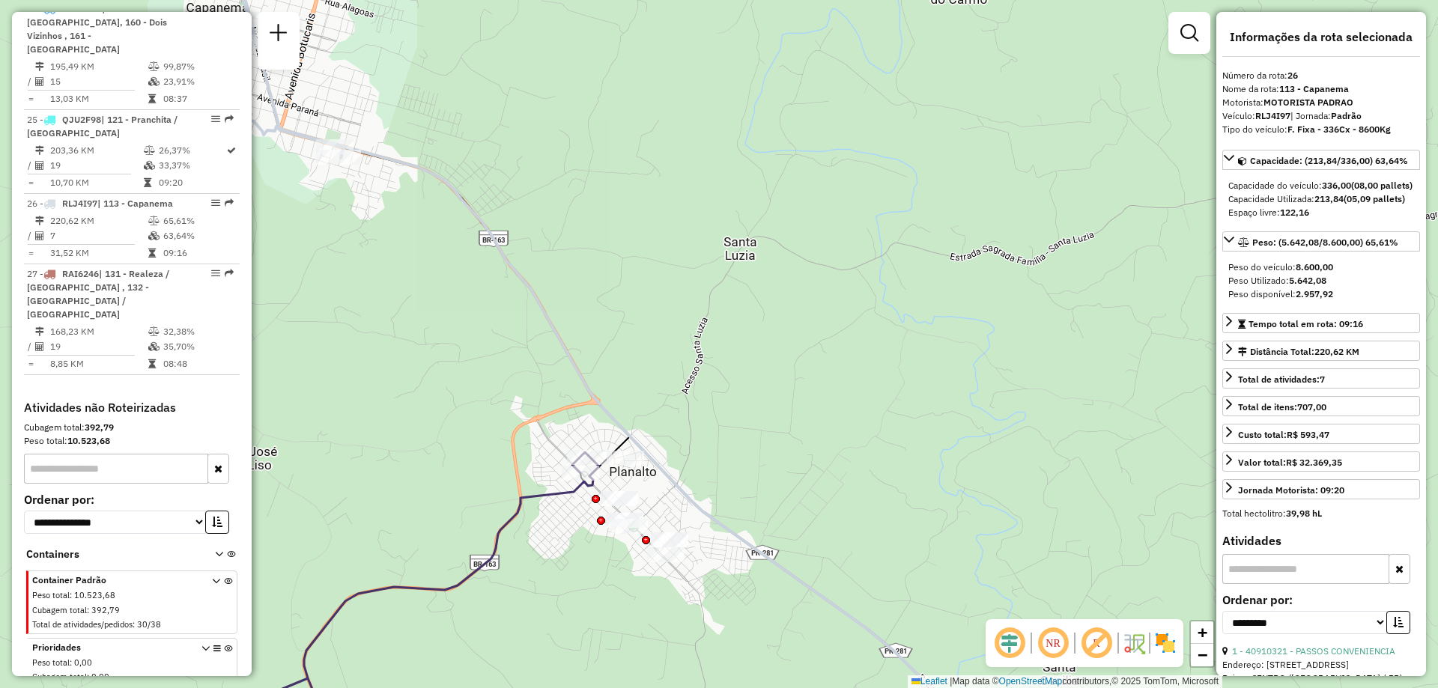
click at [538, 496] on icon at bounding box center [319, 604] width 559 height 305
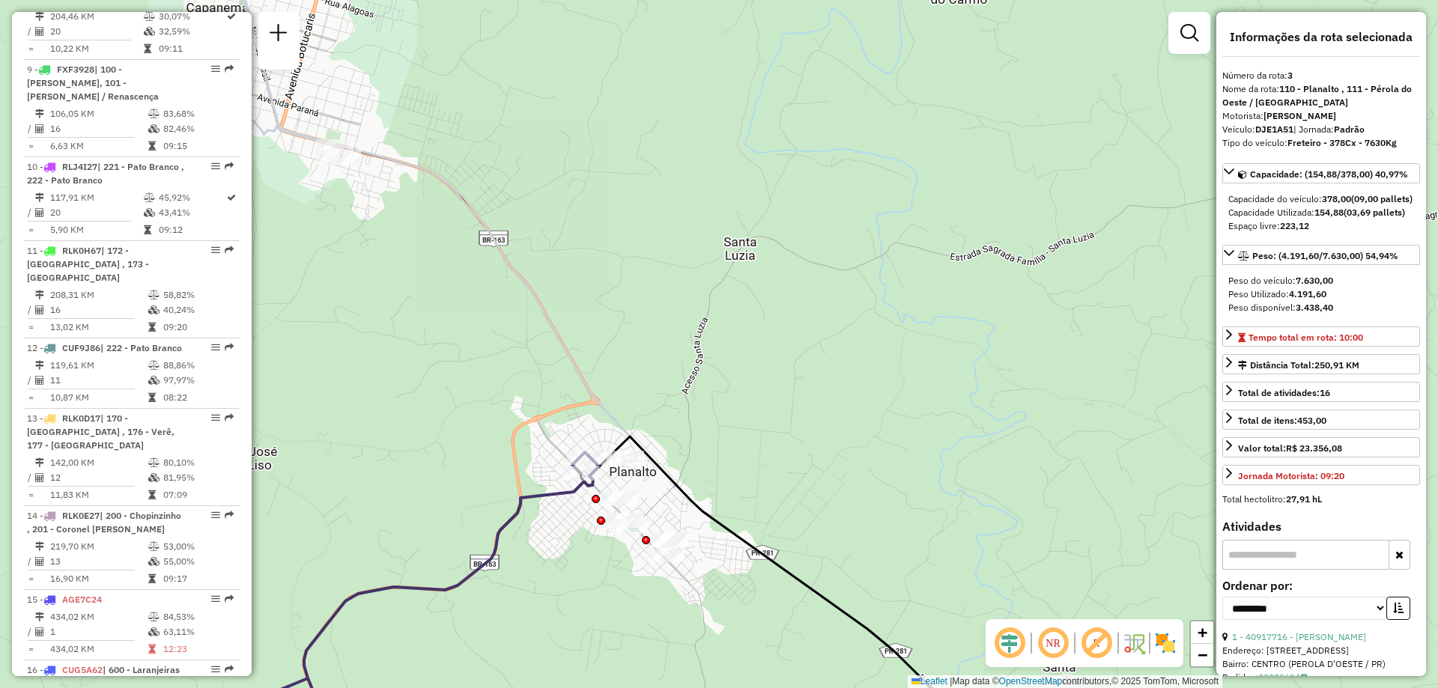
scroll to position [768, 0]
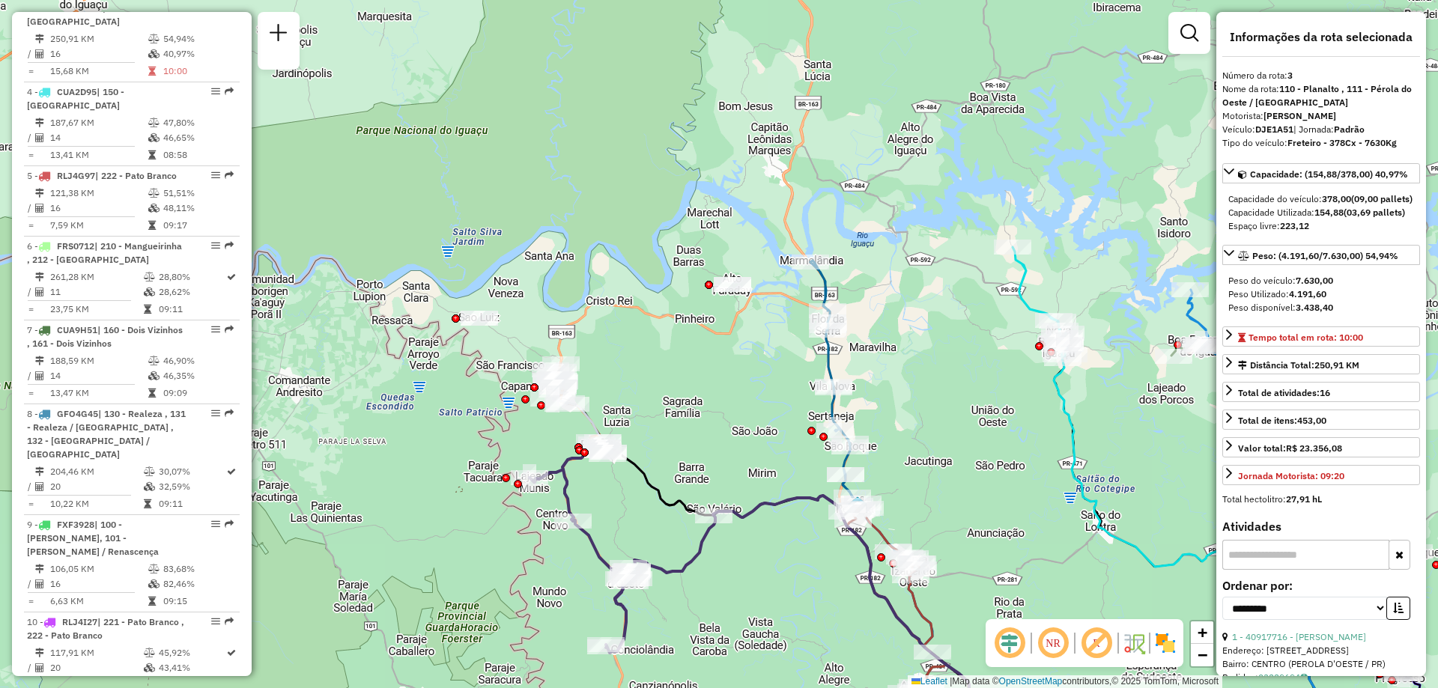
drag, startPoint x: 1141, startPoint y: 419, endPoint x: 728, endPoint y: 207, distance: 464.9
click at [1024, 404] on div "Janela de atendimento Grade de atendimento Capacidade Transportadoras Veículos …" at bounding box center [719, 344] width 1438 height 688
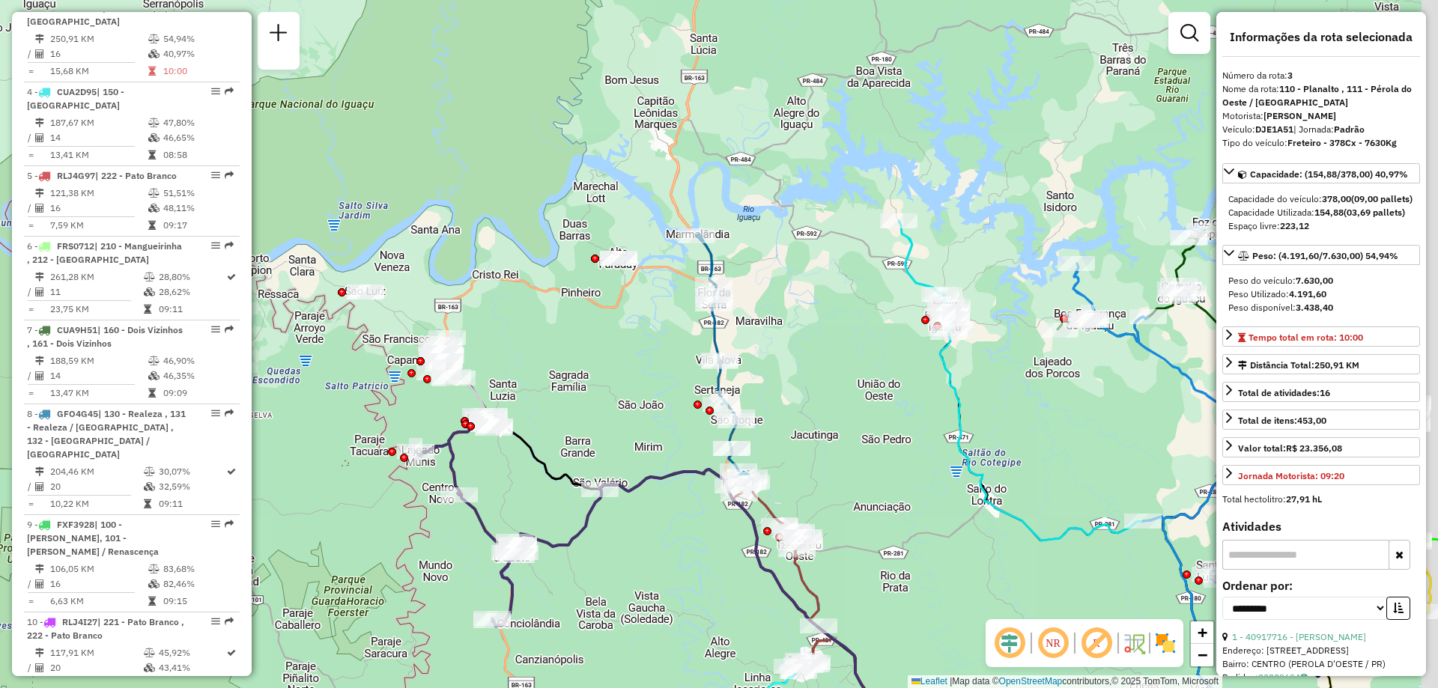
drag, startPoint x: 989, startPoint y: 434, endPoint x: 861, endPoint y: 404, distance: 131.5
click at [861, 404] on div "Janela de atendimento Grade de atendimento Capacidade Transportadoras Veículos …" at bounding box center [719, 344] width 1438 height 688
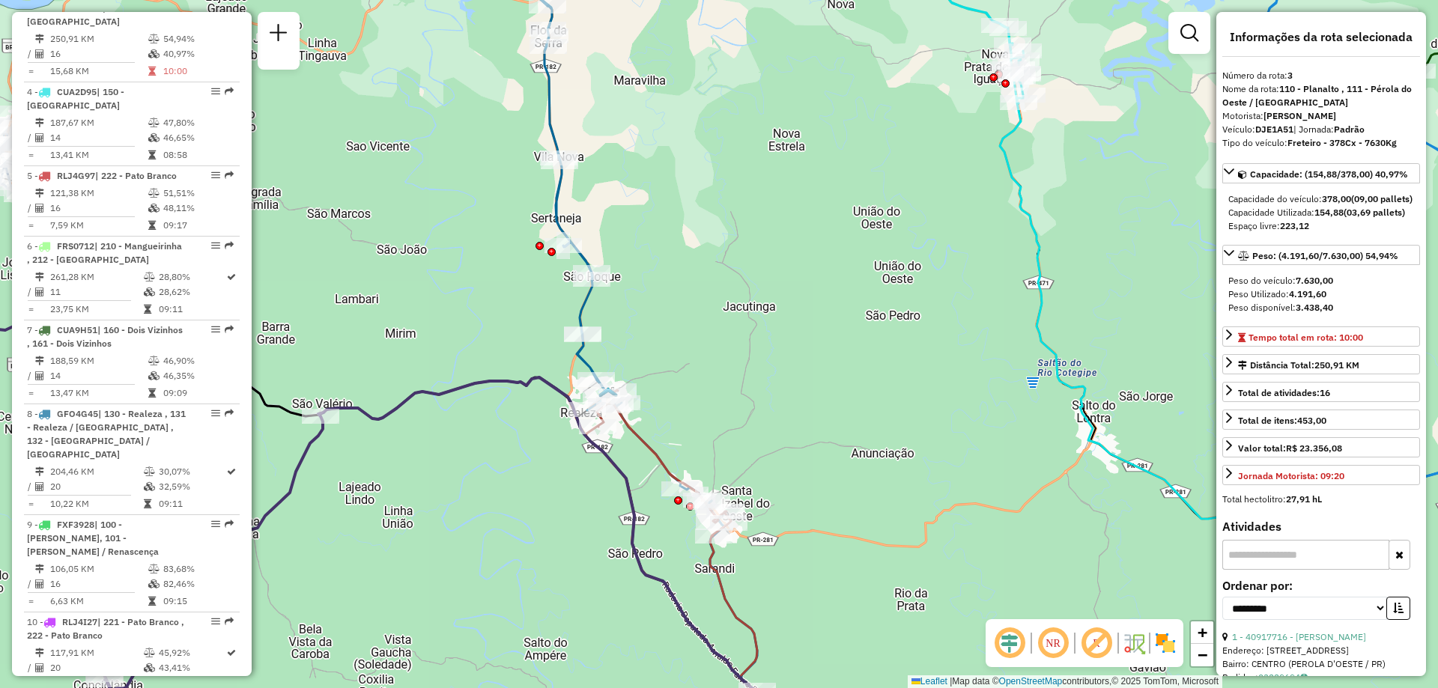
drag, startPoint x: 788, startPoint y: 434, endPoint x: 736, endPoint y: 383, distance: 72.6
click at [736, 383] on div "Janela de atendimento Grade de atendimento Capacidade Transportadoras Veículos …" at bounding box center [719, 344] width 1438 height 688
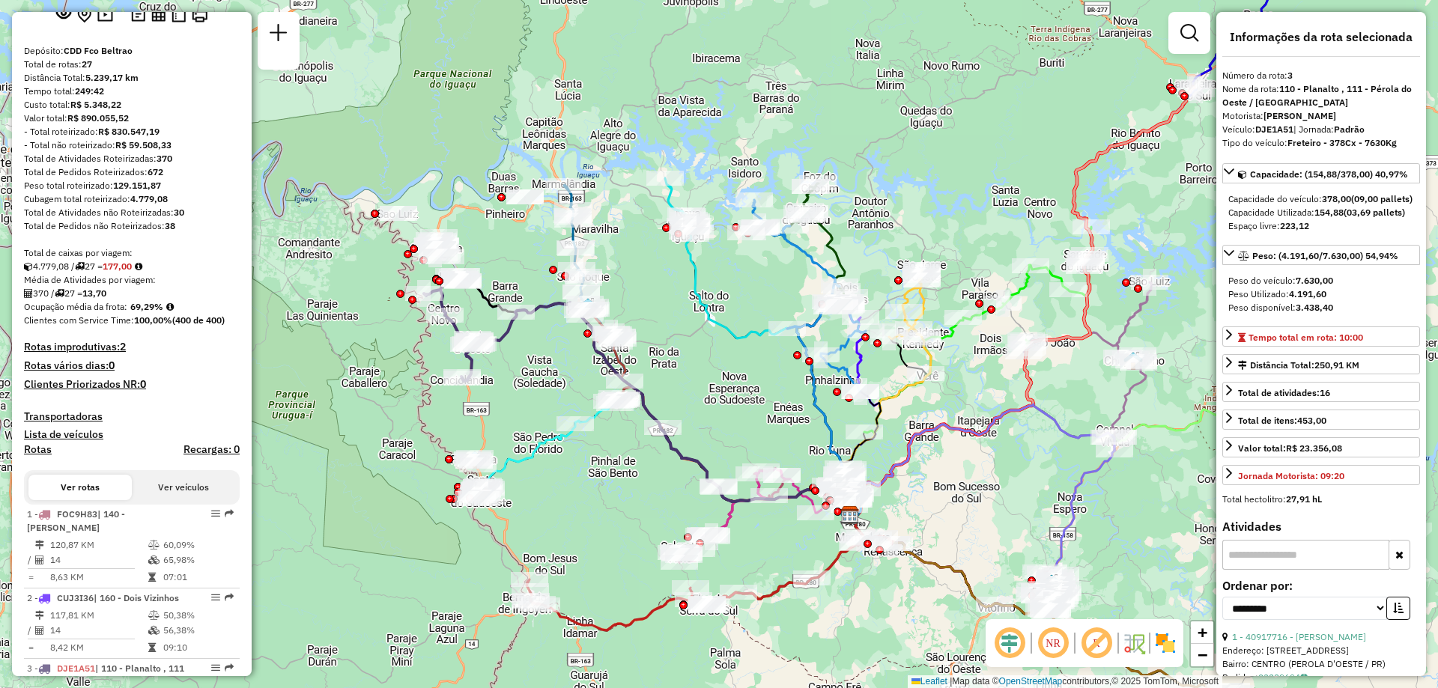
scroll to position [0, 0]
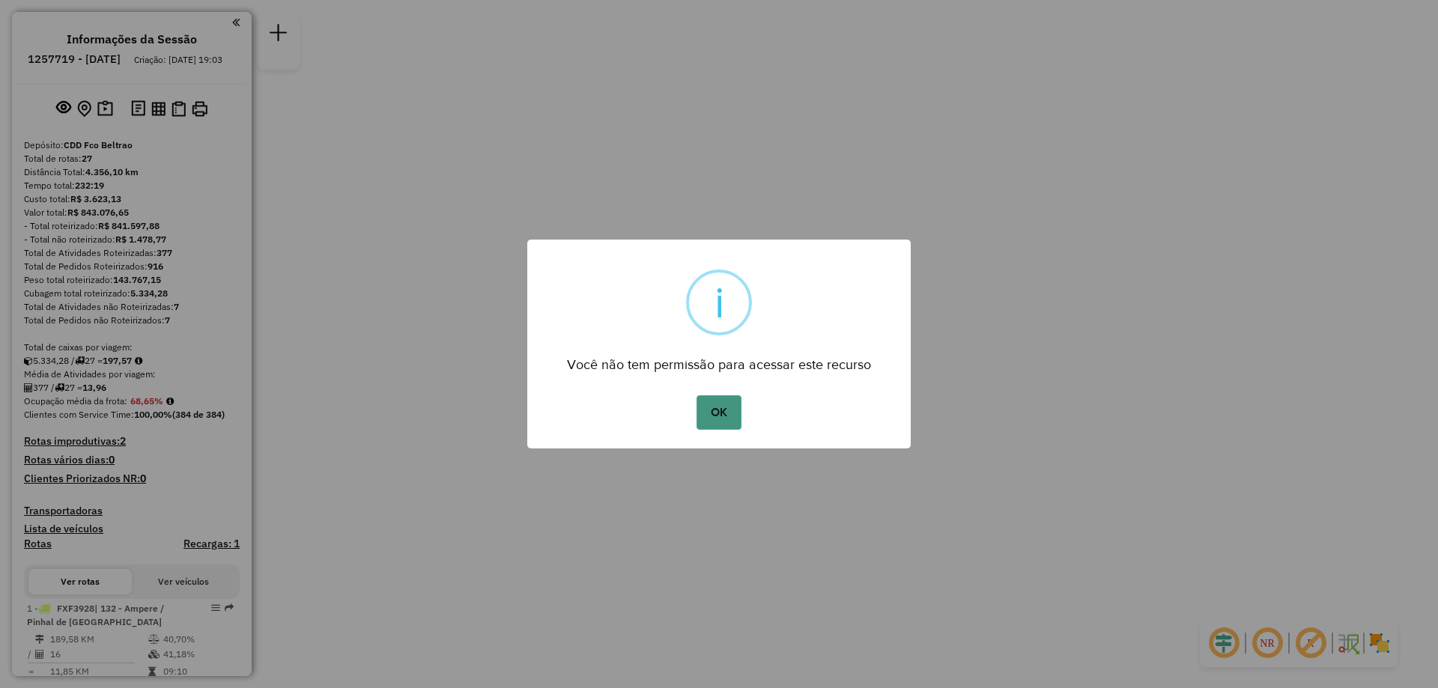
click at [697, 417] on button "OK" at bounding box center [718, 412] width 44 height 34
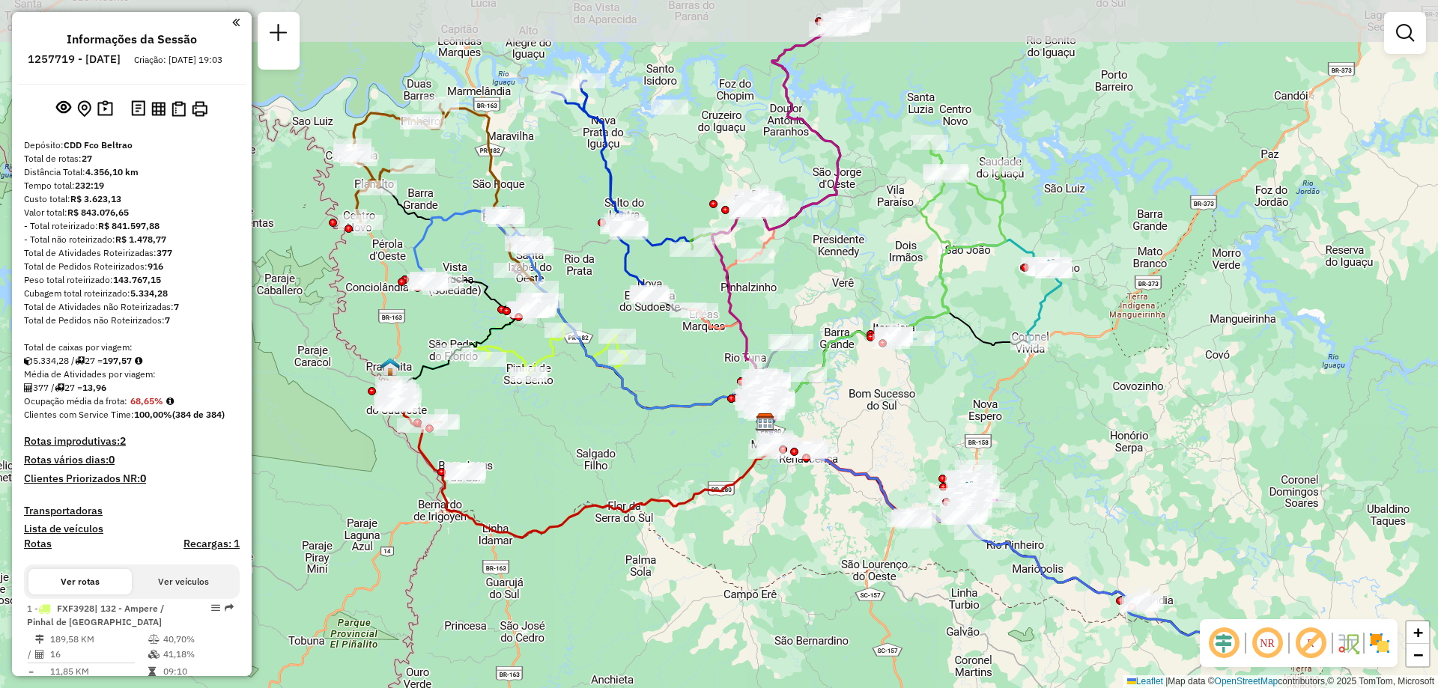
drag, startPoint x: 591, startPoint y: 459, endPoint x: 601, endPoint y: 481, distance: 23.8
click at [601, 481] on div "Janela de atendimento Grade de atendimento Capacidade Transportadoras Veículos …" at bounding box center [719, 344] width 1438 height 688
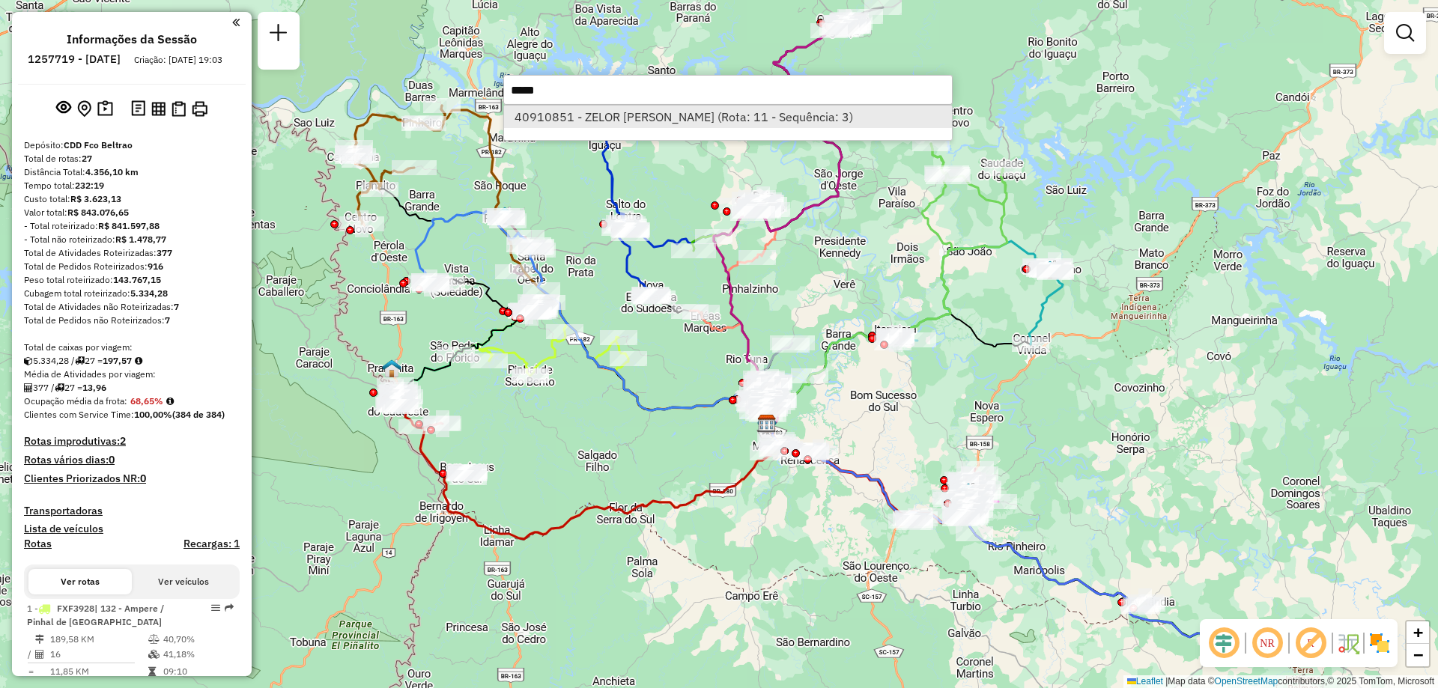
type input "*****"
click at [690, 106] on li "40910851 - ZELOR FLORIANO FERNA (Rota: 11 - Sequência: 3)" at bounding box center [728, 117] width 448 height 22
select select "**********"
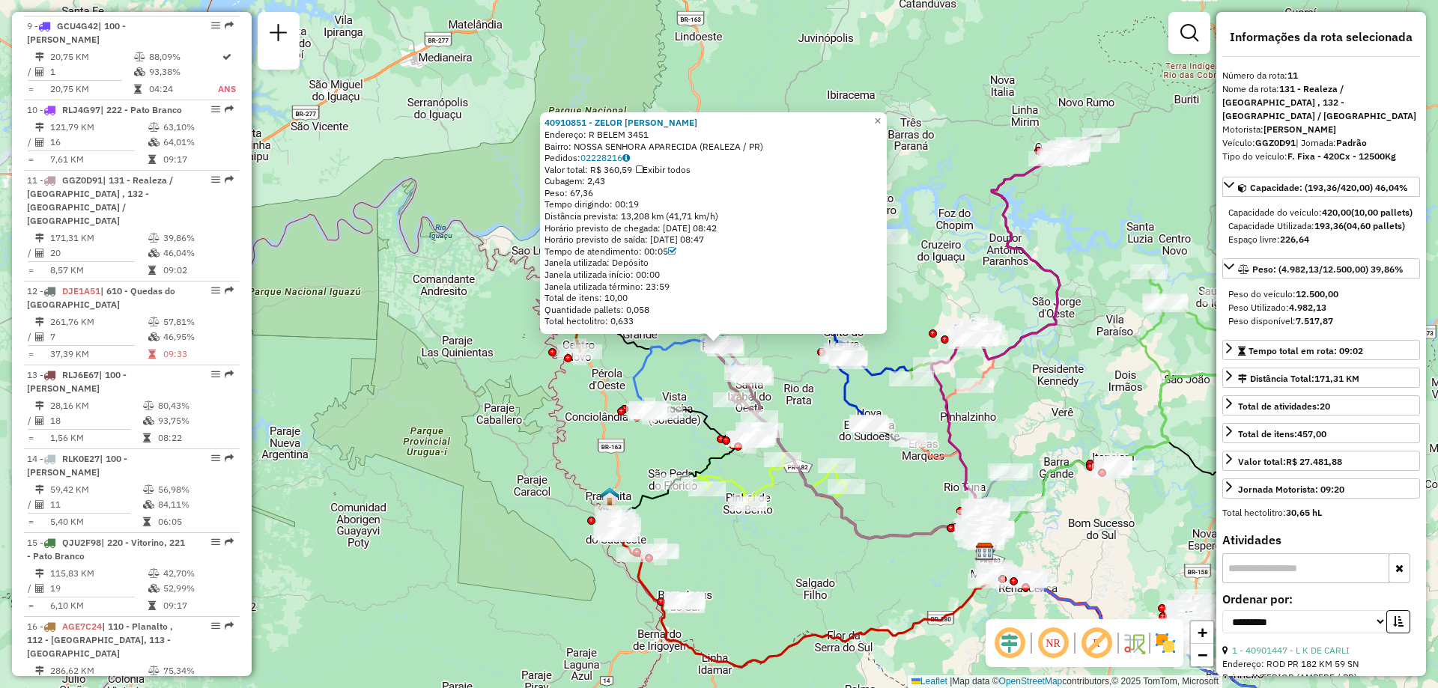
scroll to position [1453, 0]
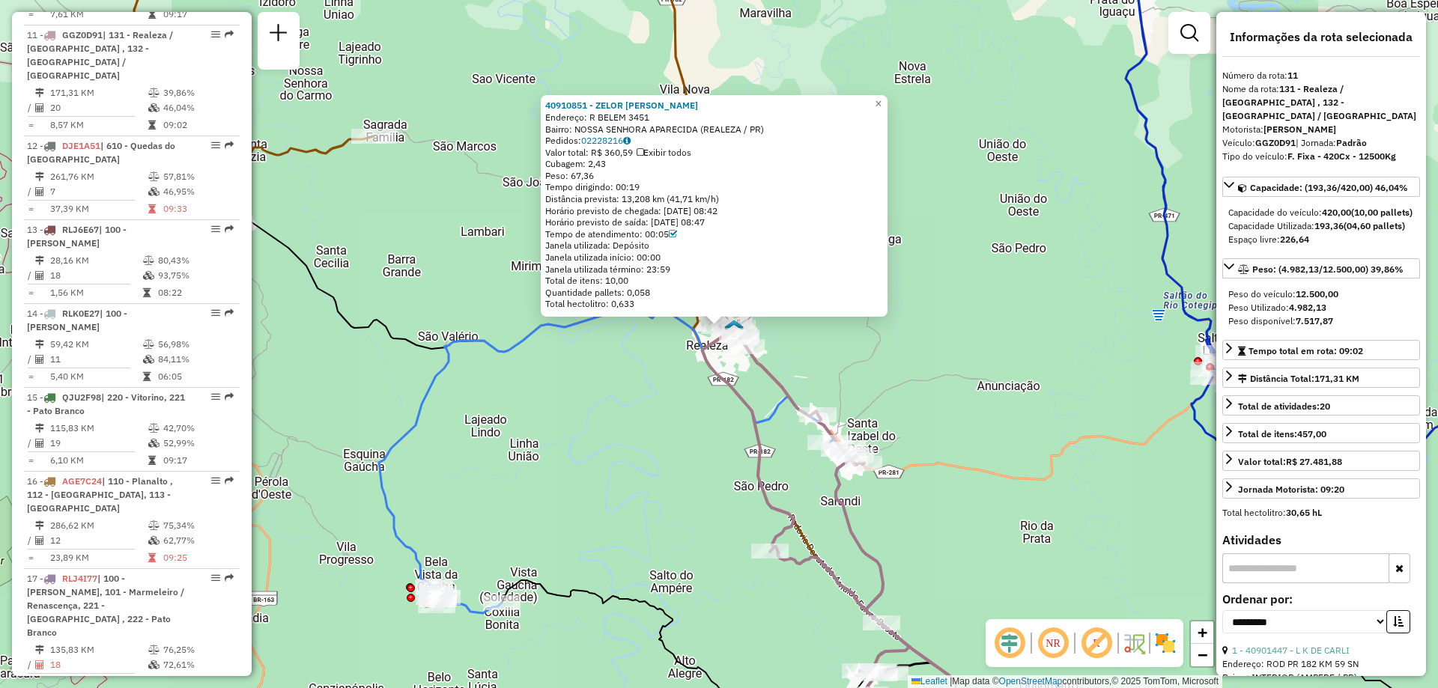
drag, startPoint x: 684, startPoint y: 390, endPoint x: 606, endPoint y: 402, distance: 78.8
click at [606, 402] on div "40910851 - ZELOR FLORIANO FERNA Endereço: R BELEM 3451 Bairro: NOSSA SENHORA AP…" at bounding box center [719, 344] width 1438 height 688
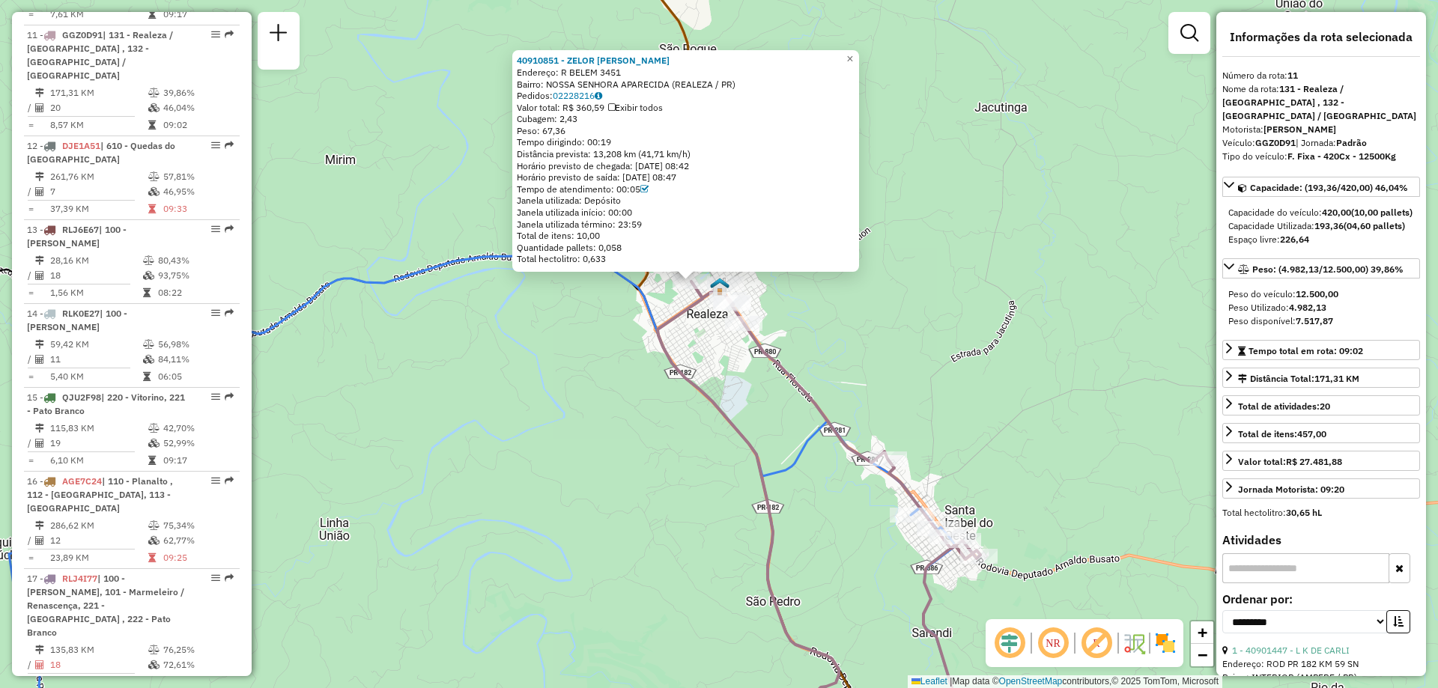
click at [762, 343] on icon at bounding box center [833, 520] width 351 height 476
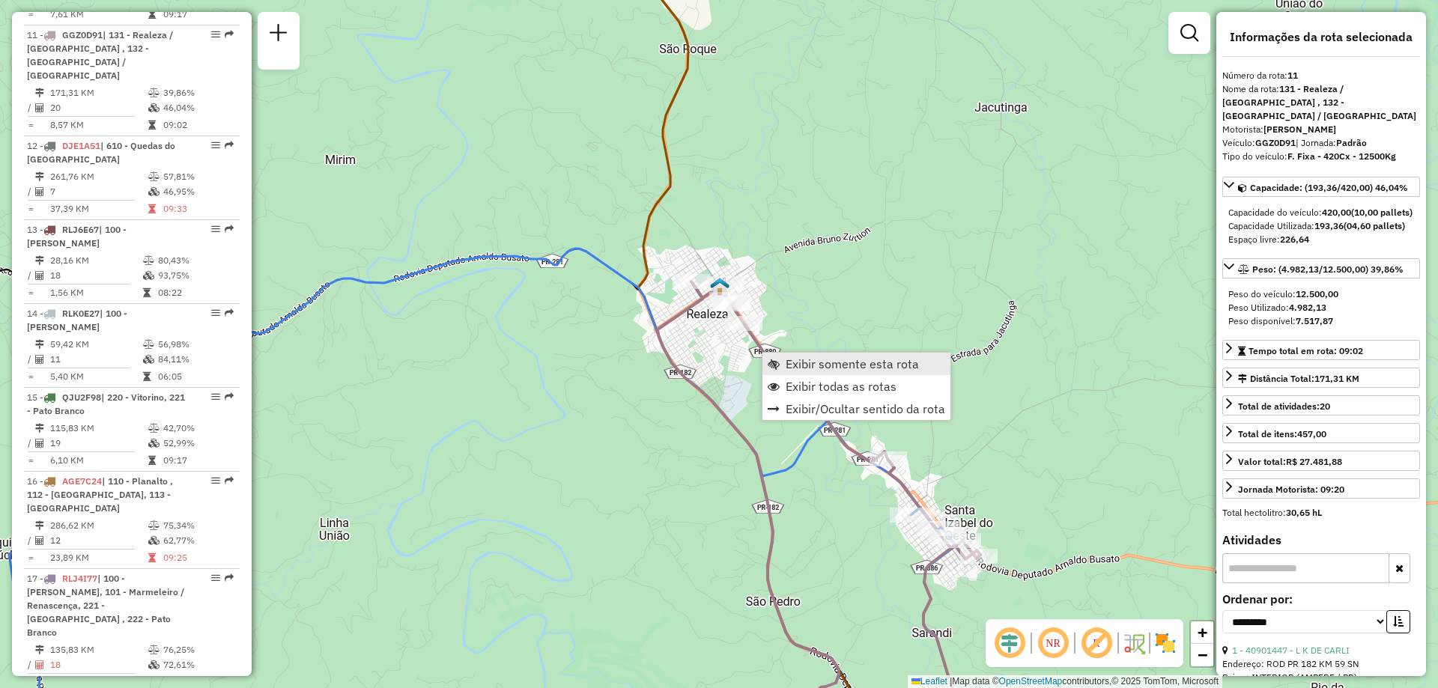
click at [810, 364] on span "Exibir somente esta rota" at bounding box center [852, 364] width 133 height 12
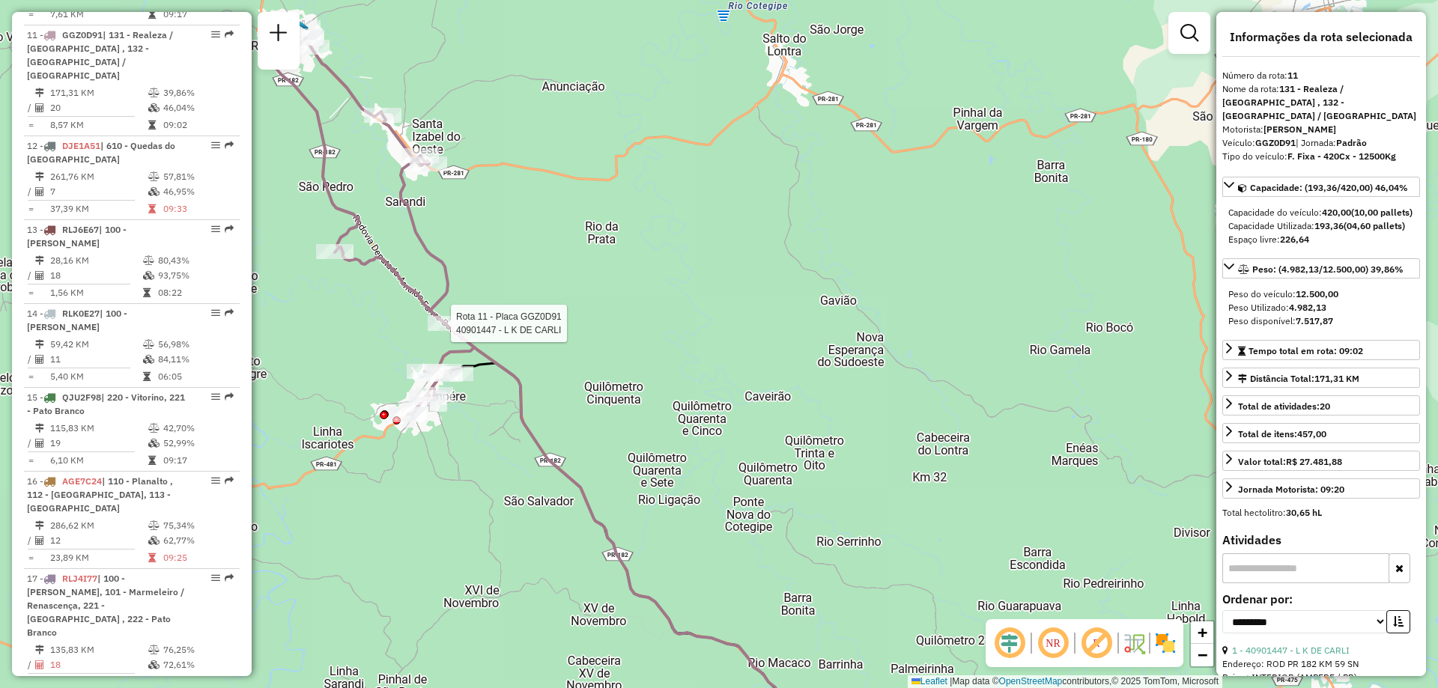
click at [448, 331] on div at bounding box center [446, 323] width 37 height 15
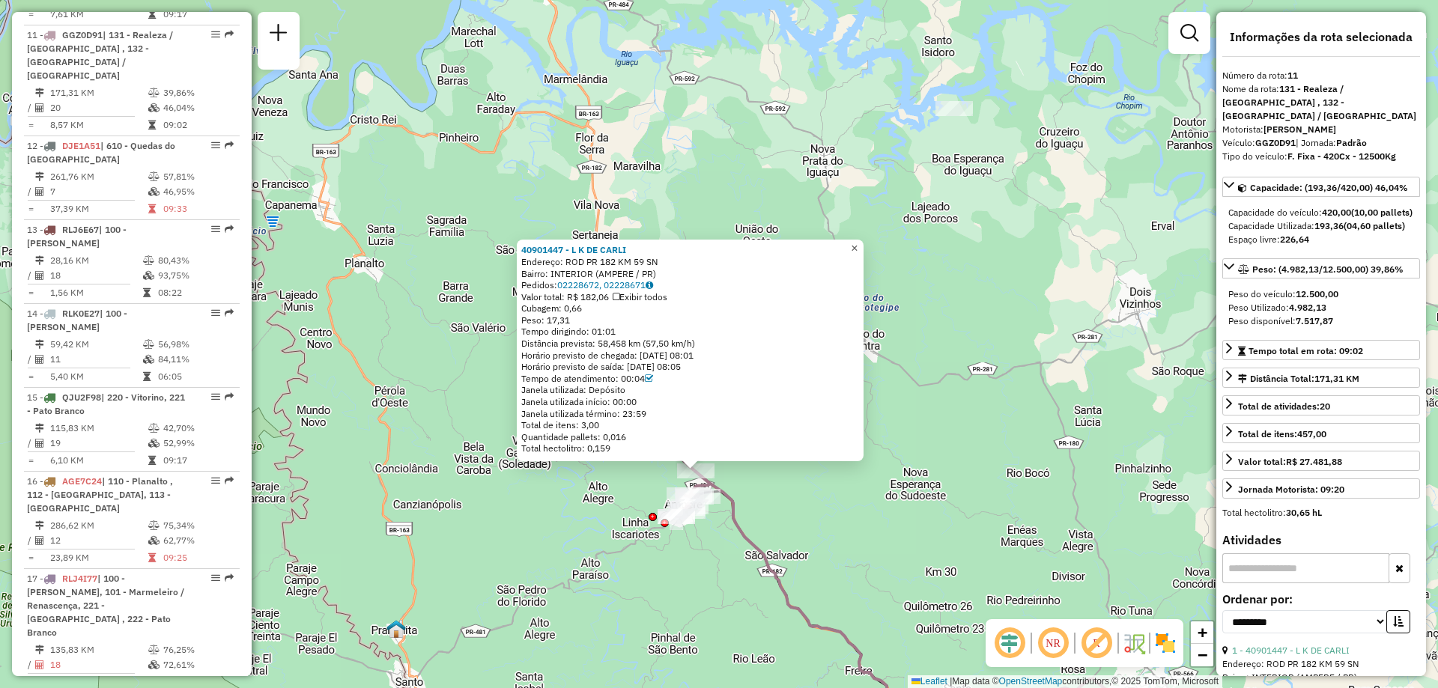
click at [857, 245] on span "×" at bounding box center [854, 248] width 7 height 13
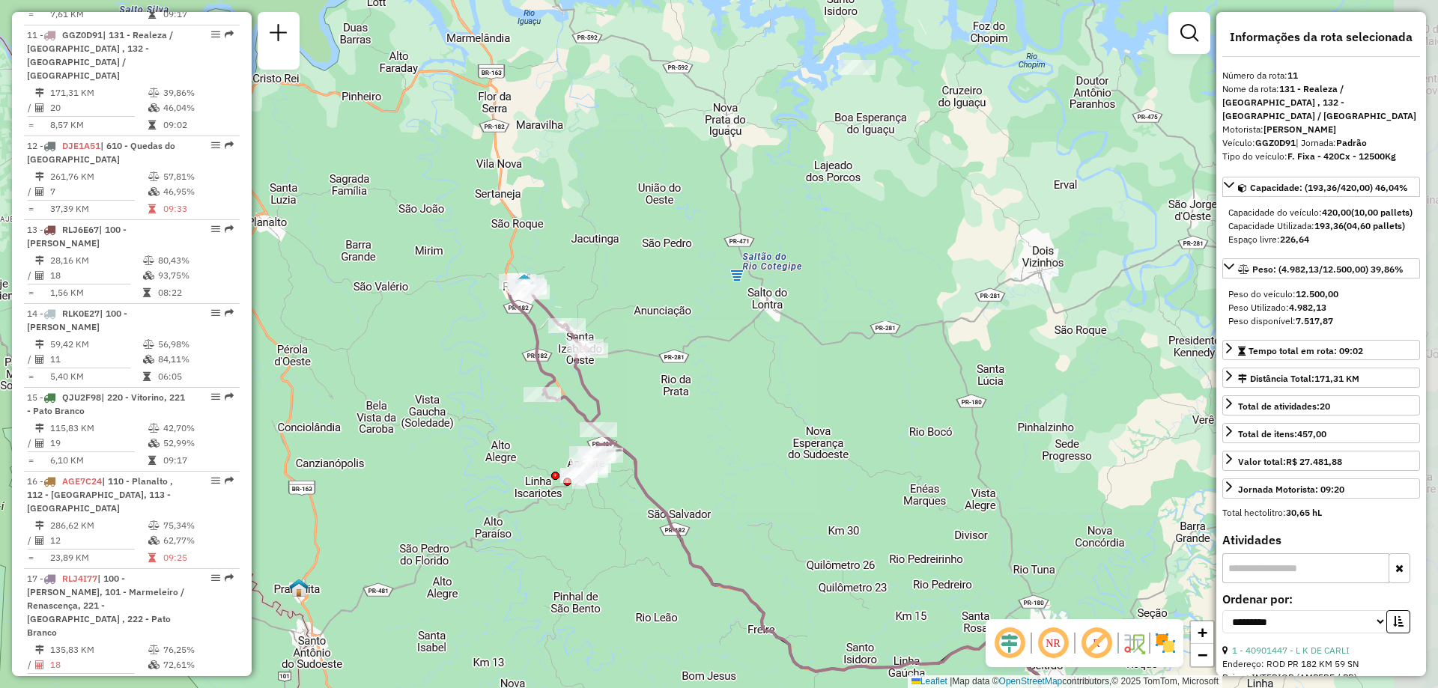
drag, startPoint x: 786, startPoint y: 425, endPoint x: 701, endPoint y: 383, distance: 94.4
click at [701, 383] on div "Janela de atendimento Grade de atendimento Capacidade Transportadoras Veículos …" at bounding box center [719, 344] width 1438 height 688
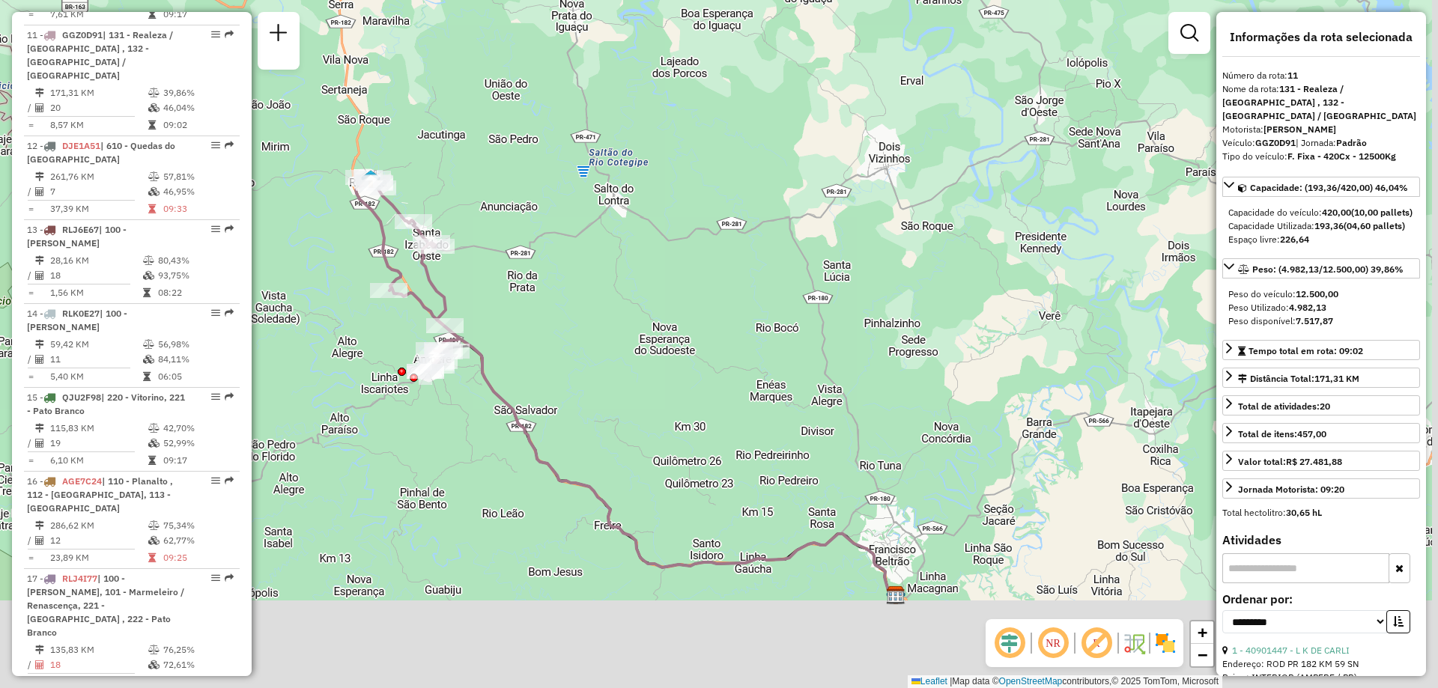
drag, startPoint x: 722, startPoint y: 473, endPoint x: 569, endPoint y: 356, distance: 191.9
click at [570, 365] on div "Janela de atendimento Grade de atendimento Capacidade Transportadoras Veículos …" at bounding box center [719, 344] width 1438 height 688
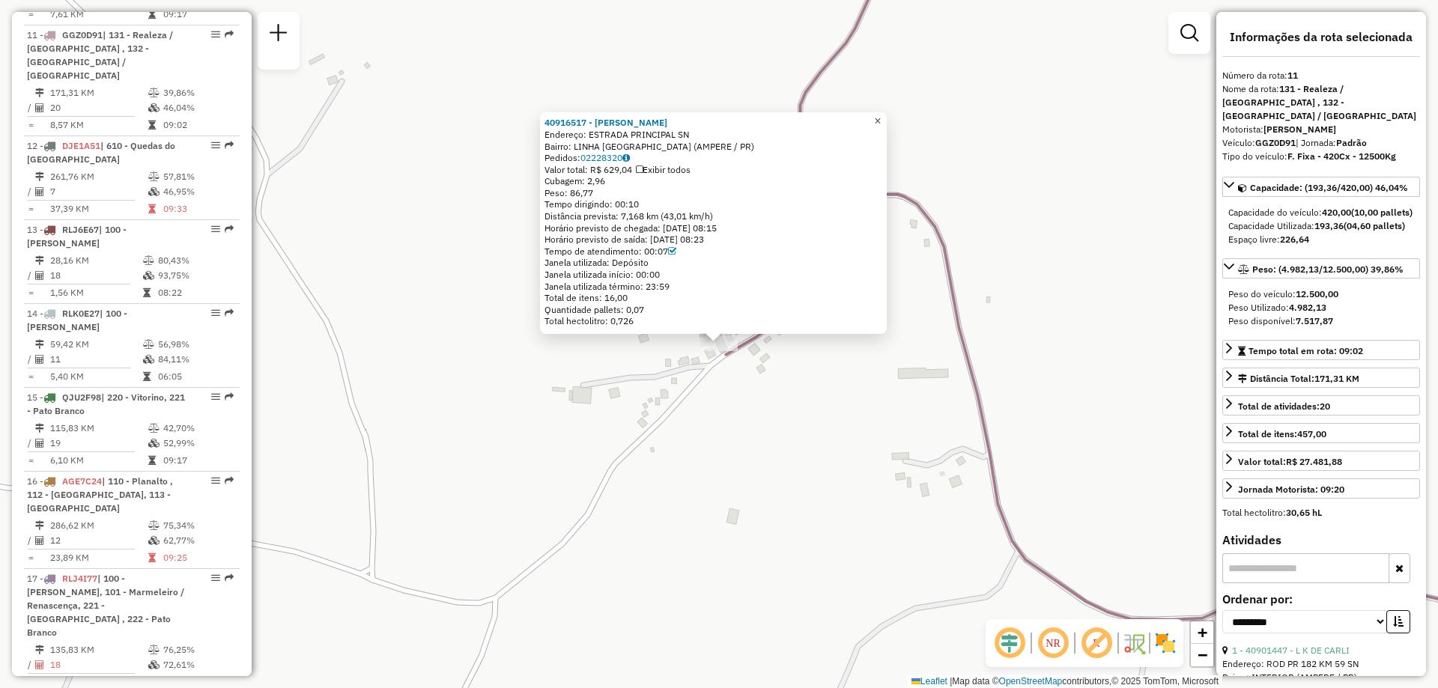
click at [887, 112] on link "×" at bounding box center [878, 121] width 18 height 18
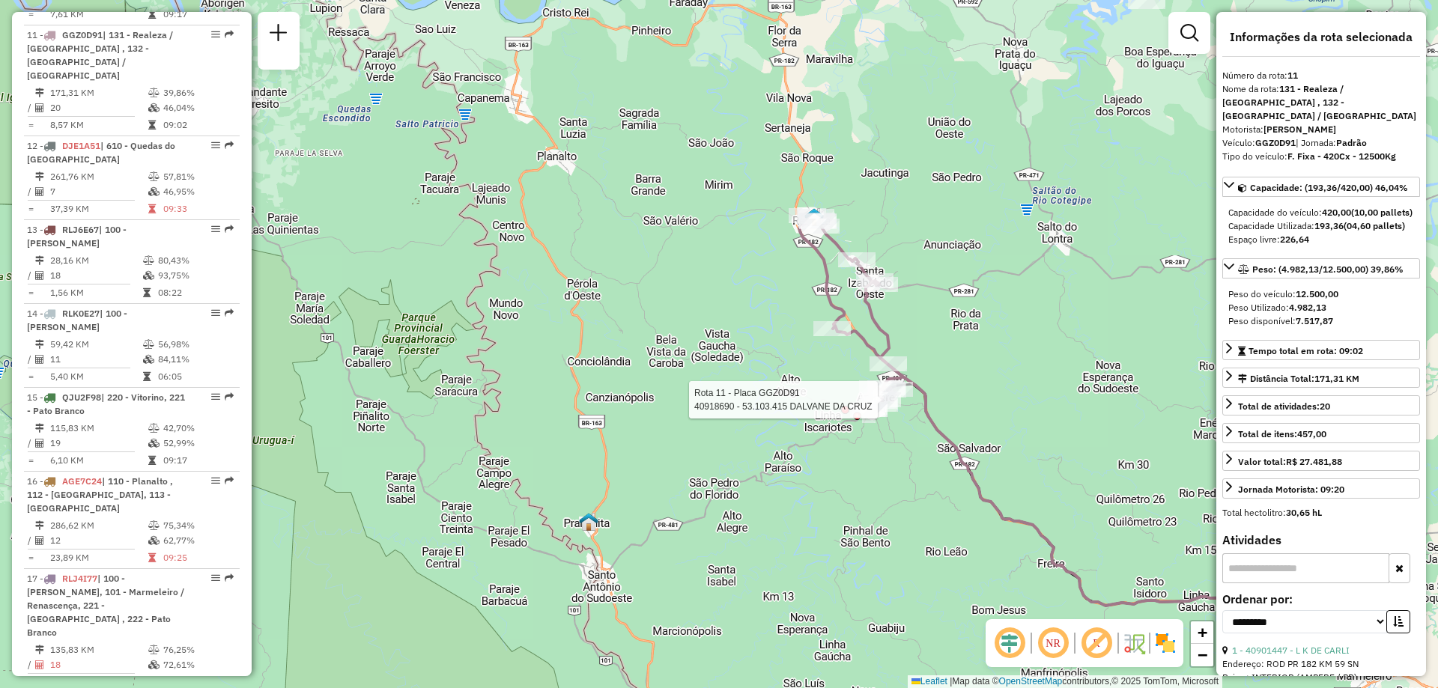
drag, startPoint x: 1054, startPoint y: 357, endPoint x: 890, endPoint y: 413, distance: 172.7
click at [890, 407] on div at bounding box center [881, 399] width 37 height 15
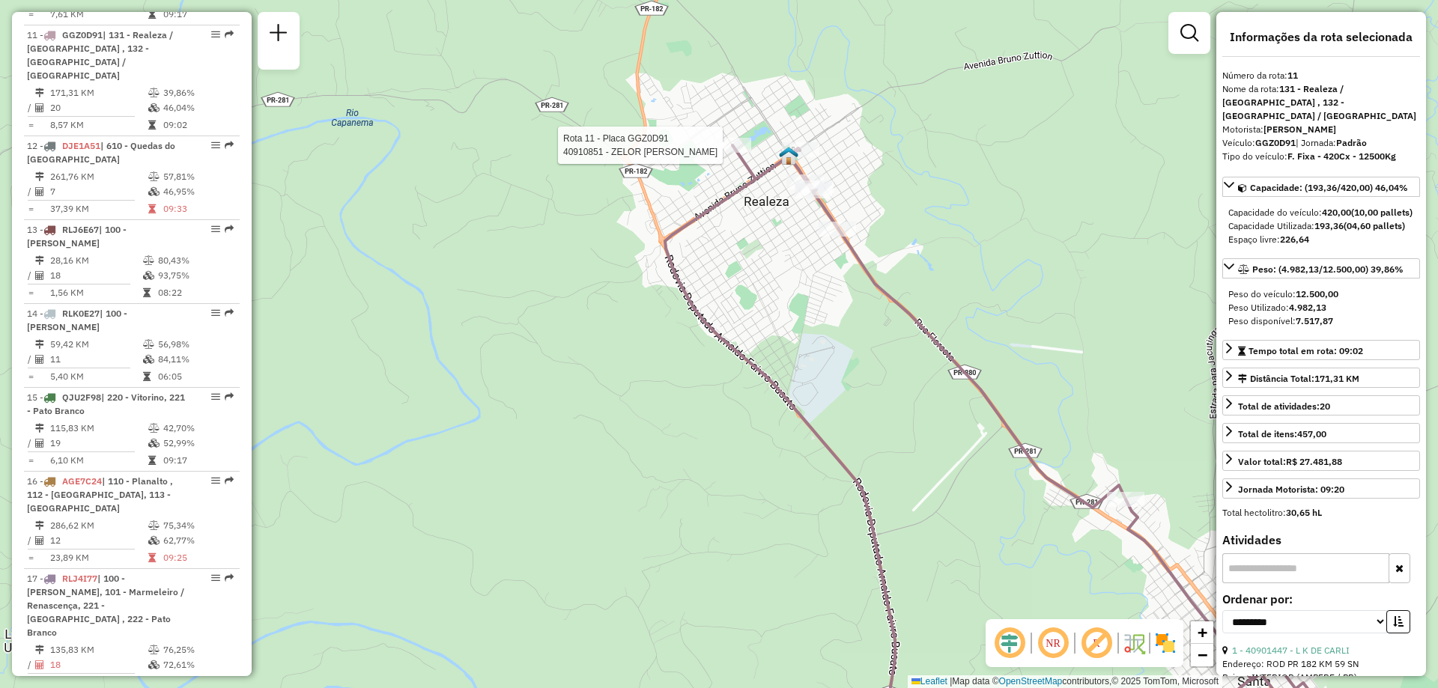
click at [741, 153] on div at bounding box center [732, 145] width 37 height 15
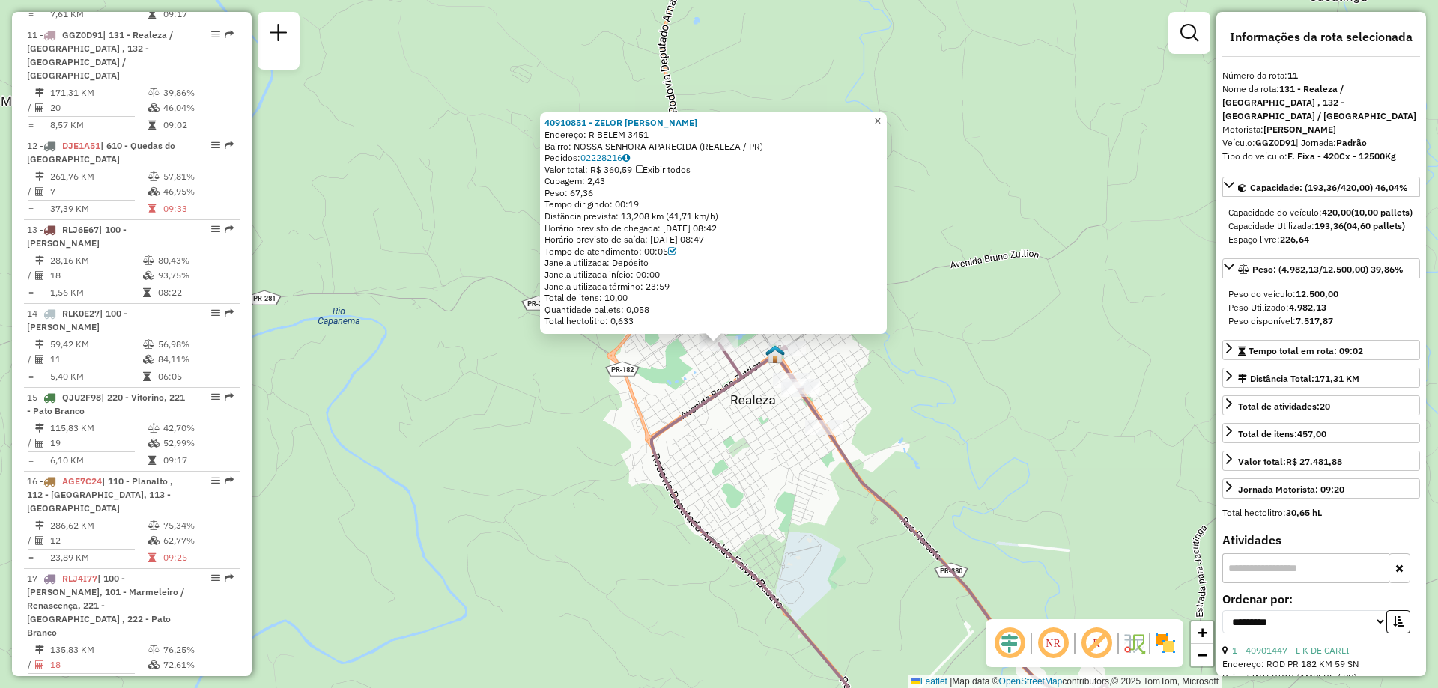
click at [887, 112] on link "×" at bounding box center [878, 121] width 18 height 18
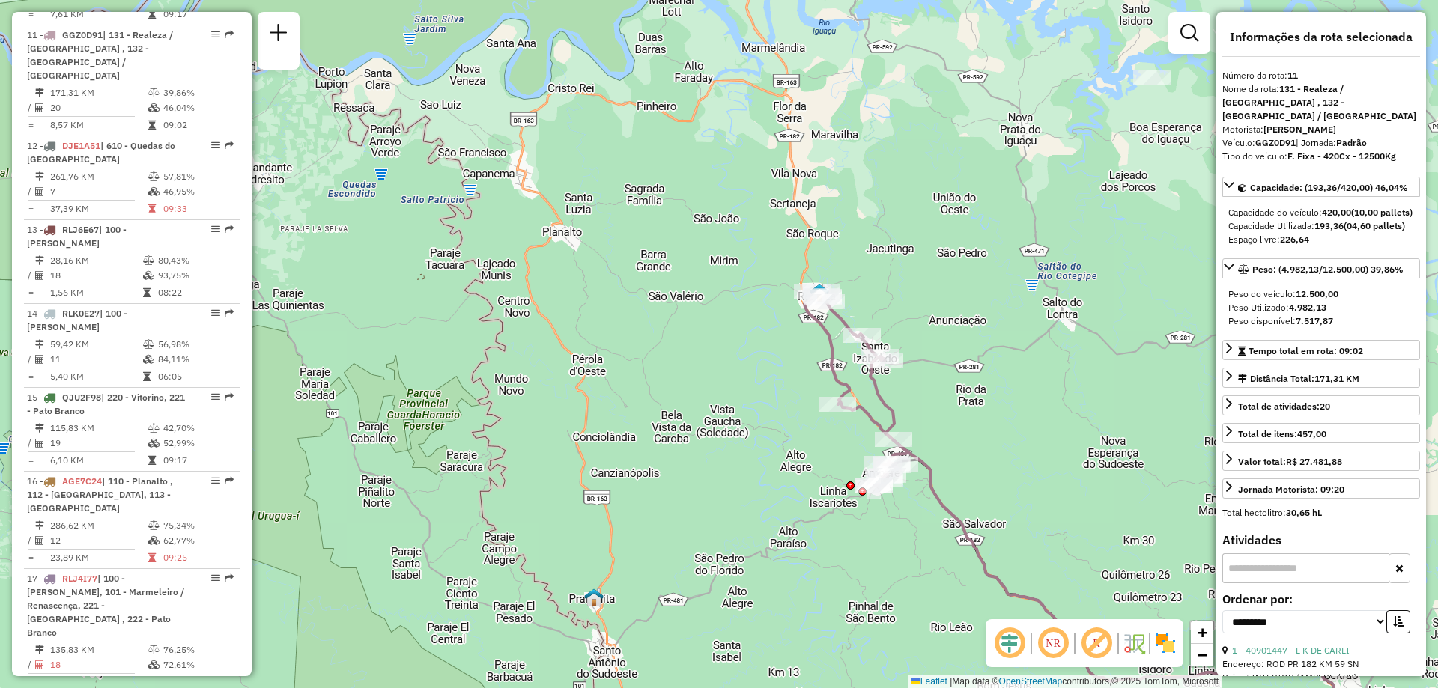
drag, startPoint x: 858, startPoint y: 327, endPoint x: 833, endPoint y: 322, distance: 25.9
click at [833, 322] on icon at bounding box center [855, 388] width 103 height 194
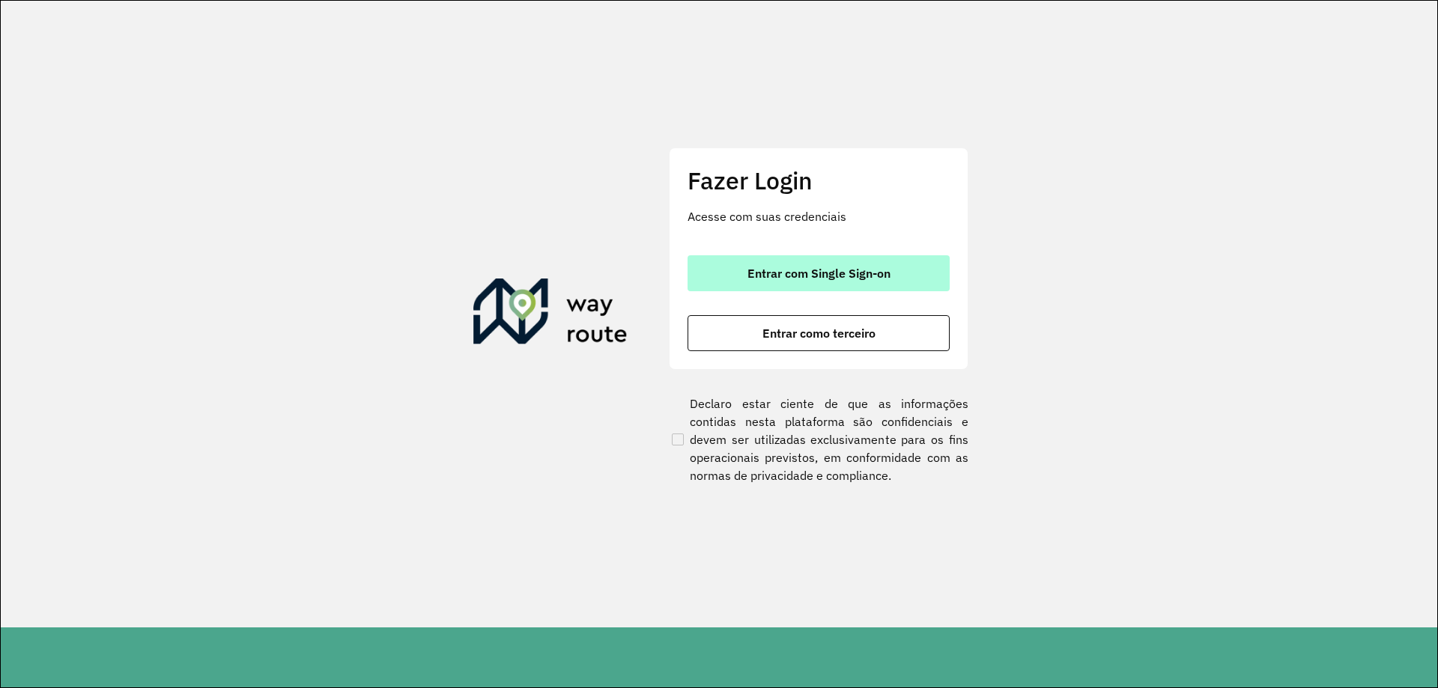
click at [762, 258] on button "Entrar com Single Sign-on" at bounding box center [818, 273] width 262 height 36
